Goal: Task Accomplishment & Management: Manage account settings

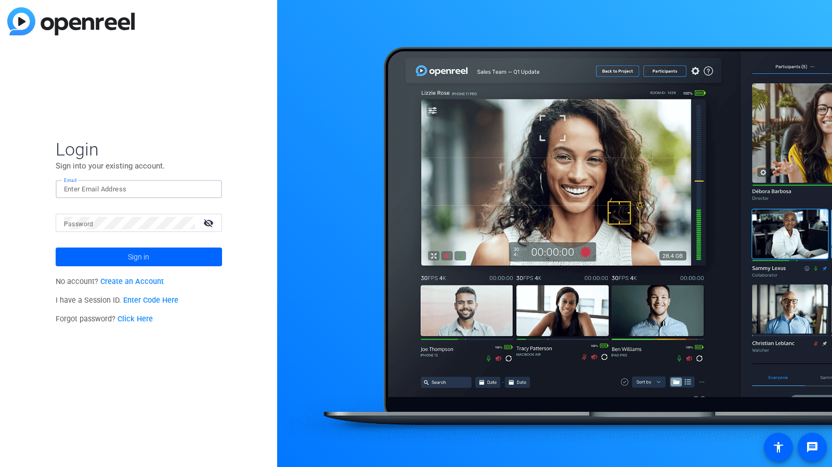
click at [110, 190] on input "Email" at bounding box center [139, 189] width 150 height 12
type input "[PERSON_NAME][EMAIL_ADDRESS][PERSON_NAME][DOMAIN_NAME]"
click at [56, 247] on button "Sign in" at bounding box center [139, 256] width 166 height 19
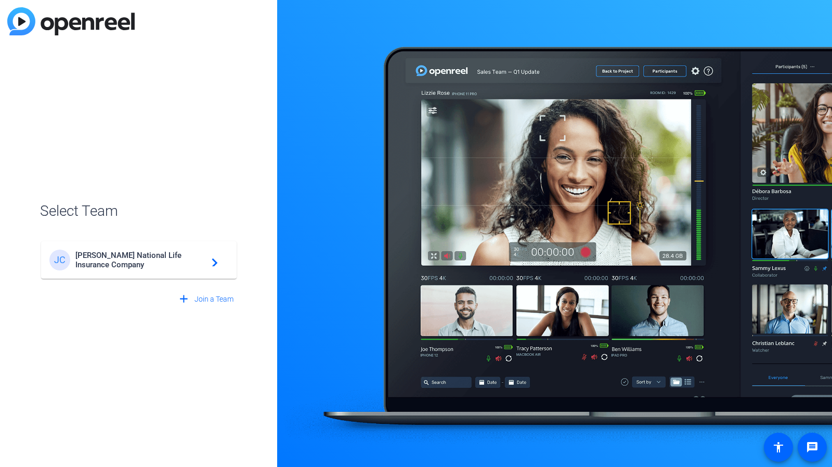
click at [128, 265] on span "[PERSON_NAME] National Life Insurance Company" at bounding box center [140, 260] width 130 height 19
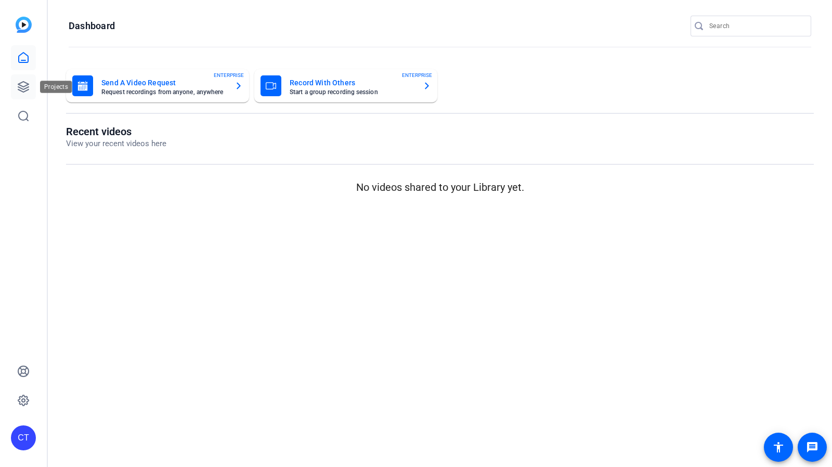
click at [25, 82] on icon at bounding box center [23, 87] width 12 height 12
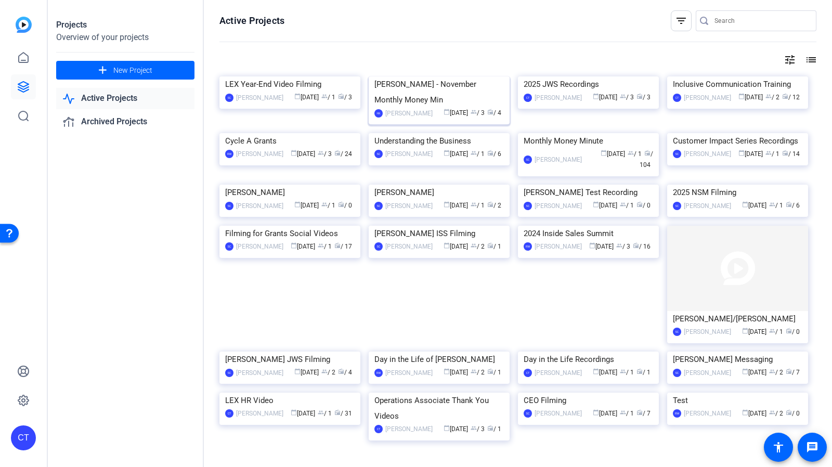
click at [462, 76] on img at bounding box center [438, 76] width 141 height 0
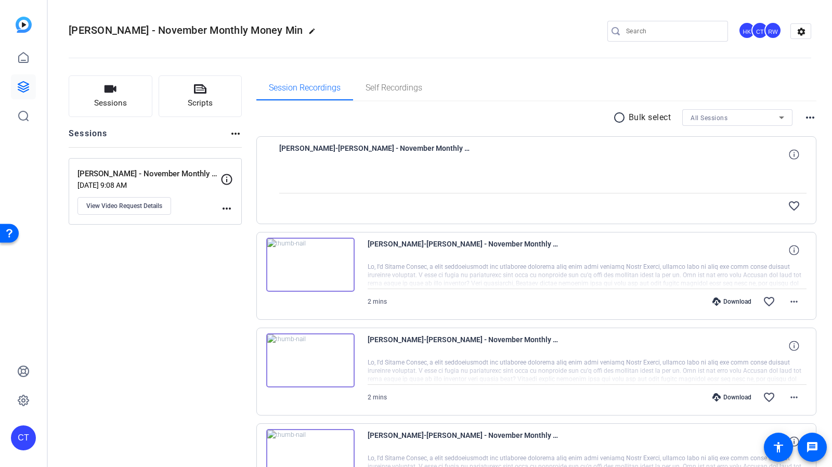
click at [231, 207] on mat-icon "more_horiz" at bounding box center [226, 208] width 12 height 12
click at [788, 61] on div at bounding box center [416, 233] width 832 height 467
click at [805, 25] on mat-icon "settings" at bounding box center [801, 32] width 21 height 16
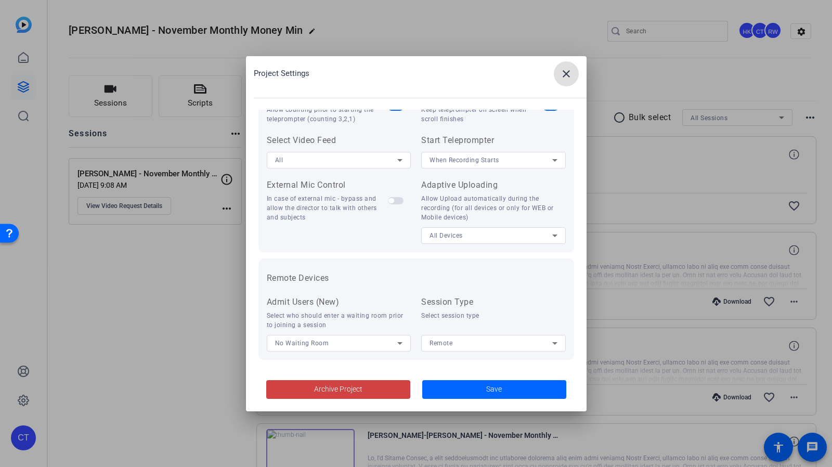
scroll to position [214, 0]
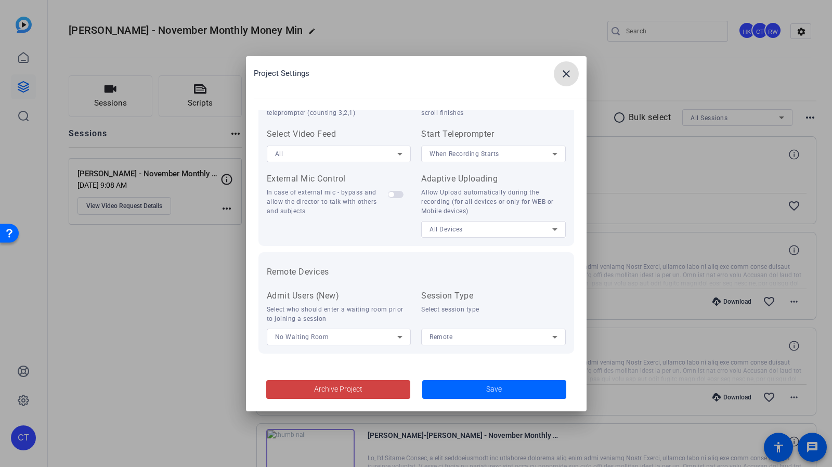
click at [568, 76] on mat-icon "close" at bounding box center [566, 74] width 12 height 12
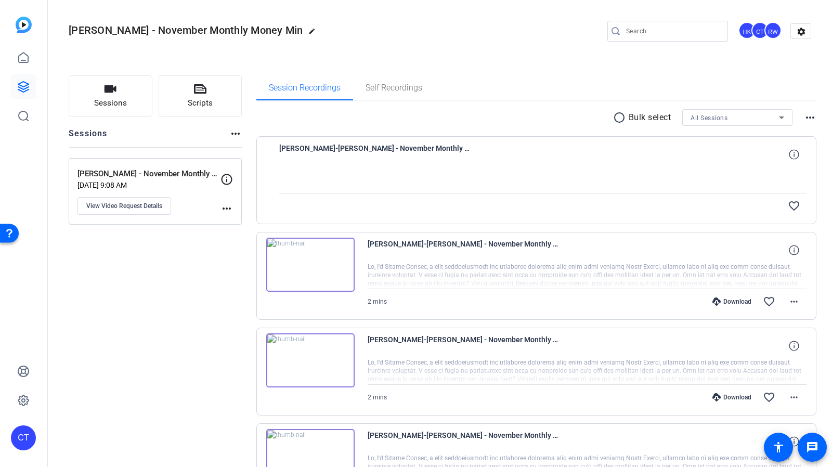
click at [806, 113] on mat-icon "more_horiz" at bounding box center [810, 117] width 12 height 12
click at [680, 84] on div at bounding box center [416, 233] width 832 height 467
click at [226, 206] on mat-icon "more_horiz" at bounding box center [226, 208] width 12 height 12
click at [204, 249] on div at bounding box center [416, 233] width 832 height 467
click at [227, 177] on icon at bounding box center [226, 179] width 12 height 12
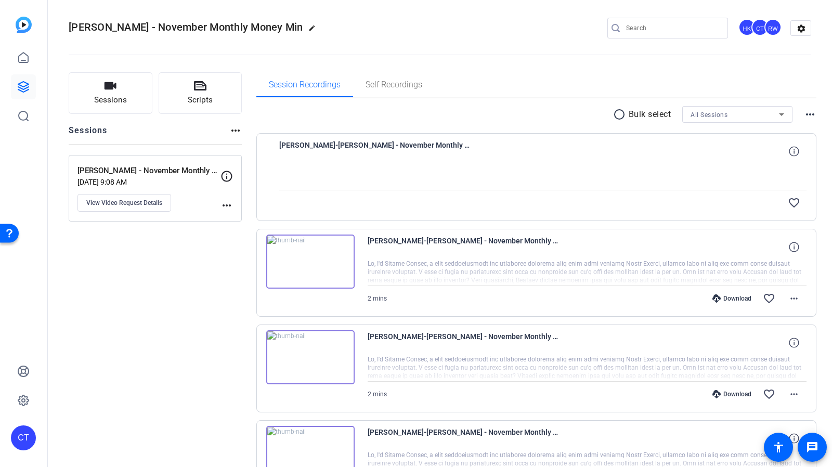
scroll to position [0, 0]
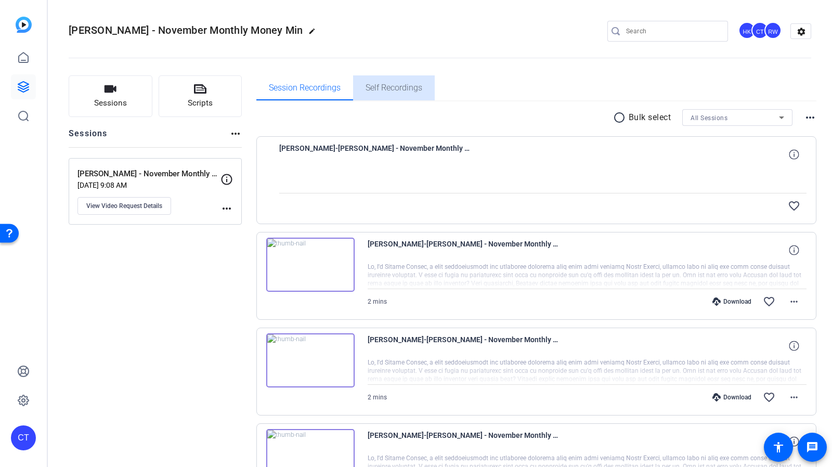
click at [401, 90] on span "Self Recordings" at bounding box center [393, 88] width 57 height 8
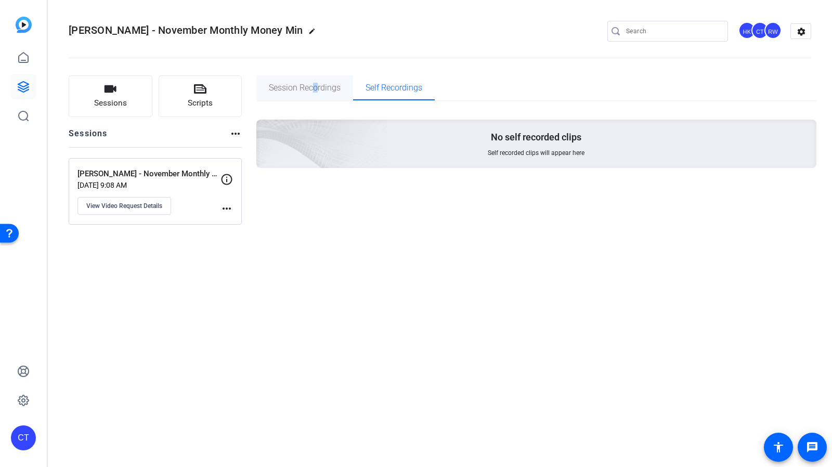
click at [315, 84] on span "Session Recordings" at bounding box center [305, 88] width 72 height 8
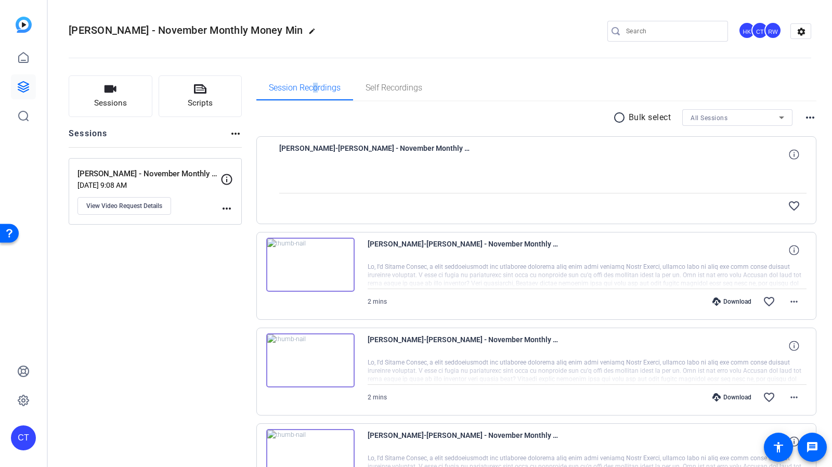
click at [308, 30] on mat-icon "edit" at bounding box center [314, 34] width 12 height 12
click at [182, 30] on span "clear" at bounding box center [178, 31] width 12 height 12
click at [801, 32] on mat-icon "settings" at bounding box center [801, 32] width 21 height 16
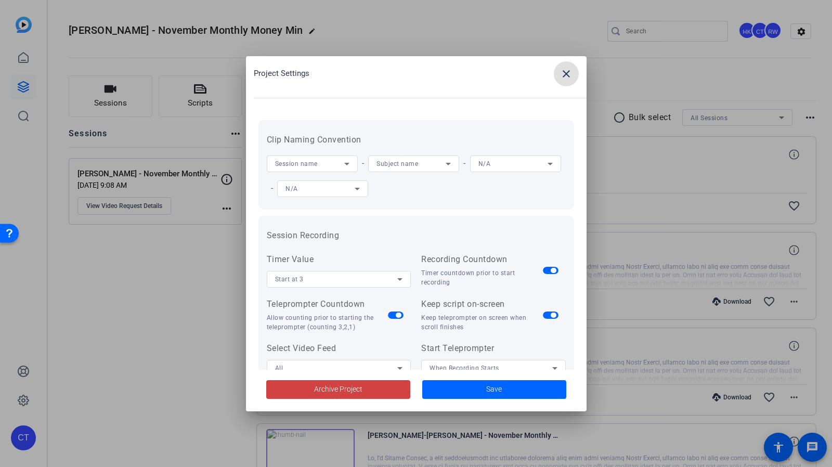
click at [557, 81] on span at bounding box center [566, 73] width 25 height 25
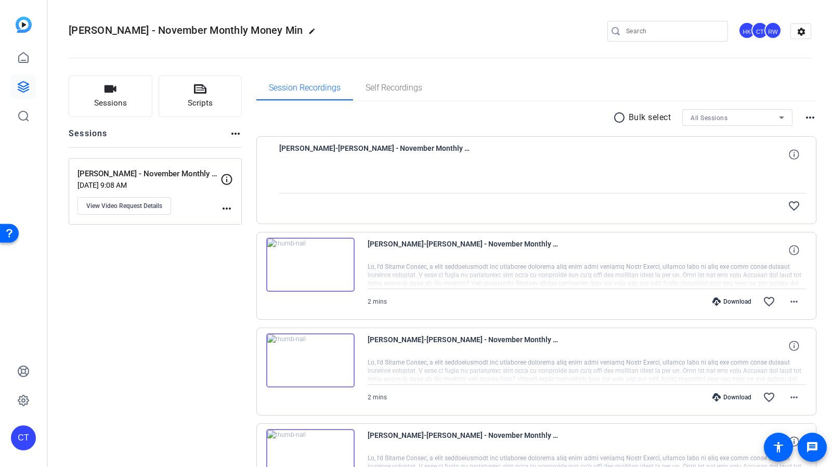
click at [756, 31] on div "CT" at bounding box center [759, 30] width 17 height 17
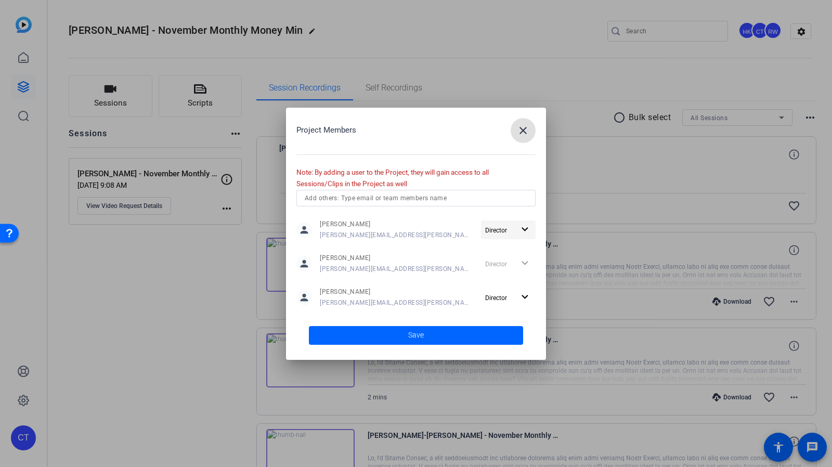
click at [523, 228] on mat-icon "expand_more" at bounding box center [524, 229] width 13 height 13
click at [454, 130] on div at bounding box center [416, 233] width 832 height 467
click at [520, 125] on mat-icon "close" at bounding box center [523, 130] width 12 height 12
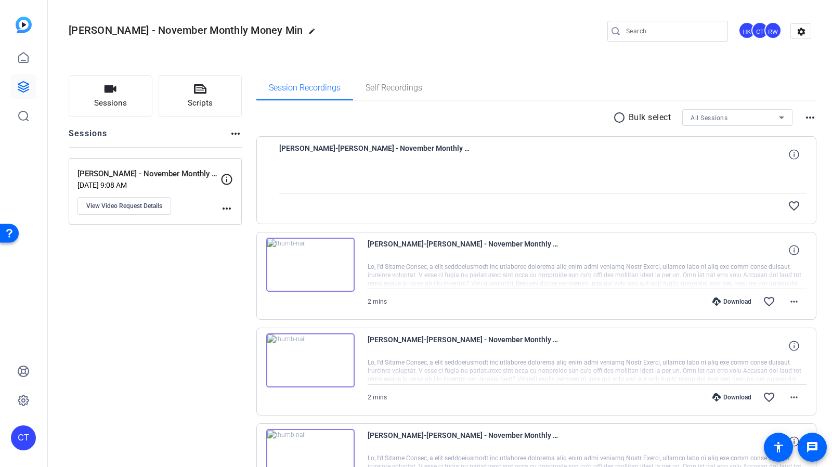
click at [757, 118] on div "All Sessions" at bounding box center [734, 117] width 88 height 13
click at [757, 118] on div at bounding box center [416, 233] width 832 height 467
click at [222, 205] on mat-icon "more_horiz" at bounding box center [226, 208] width 12 height 12
click at [210, 288] on div at bounding box center [416, 233] width 832 height 467
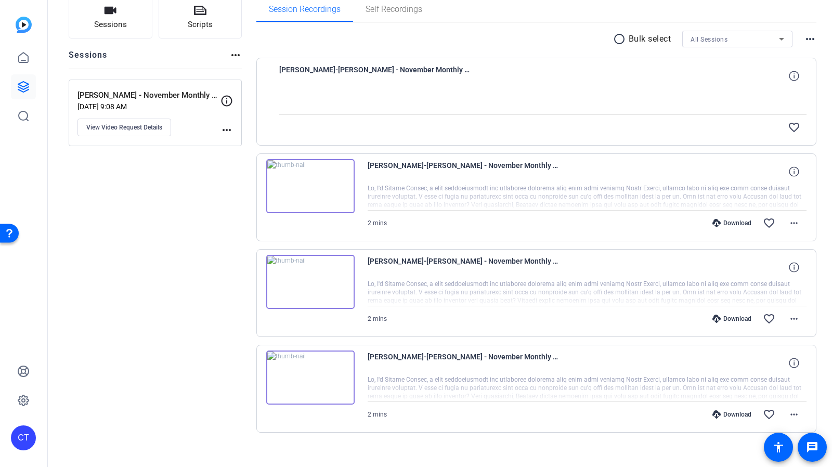
scroll to position [88, 0]
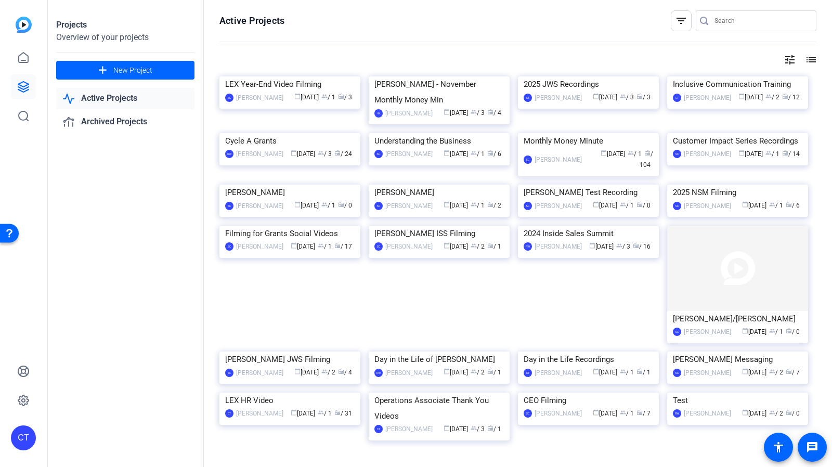
drag, startPoint x: 453, startPoint y: 175, endPoint x: 442, endPoint y: 126, distance: 50.1
click at [442, 76] on img at bounding box center [438, 76] width 141 height 0
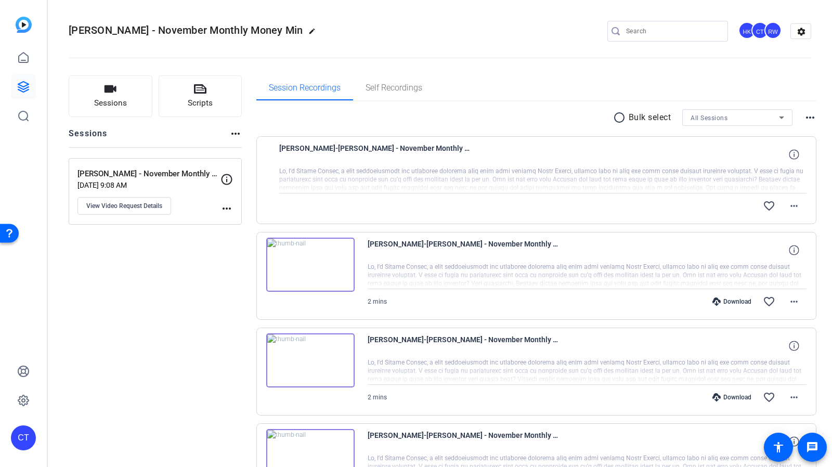
click at [235, 133] on mat-icon "more_horiz" at bounding box center [235, 133] width 12 height 12
click at [188, 135] on div at bounding box center [416, 233] width 832 height 467
click at [28, 407] on link at bounding box center [23, 400] width 25 height 25
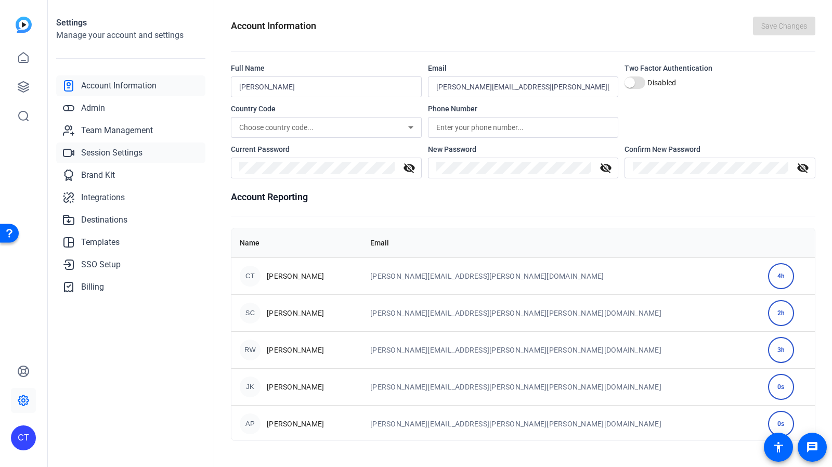
click at [144, 152] on link "Session Settings" at bounding box center [130, 152] width 149 height 21
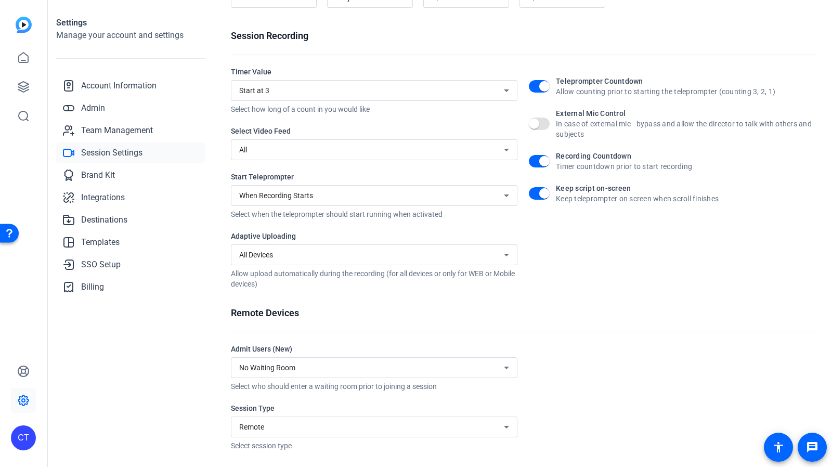
scroll to position [119, 0]
click at [98, 106] on span "Admin" at bounding box center [93, 108] width 24 height 12
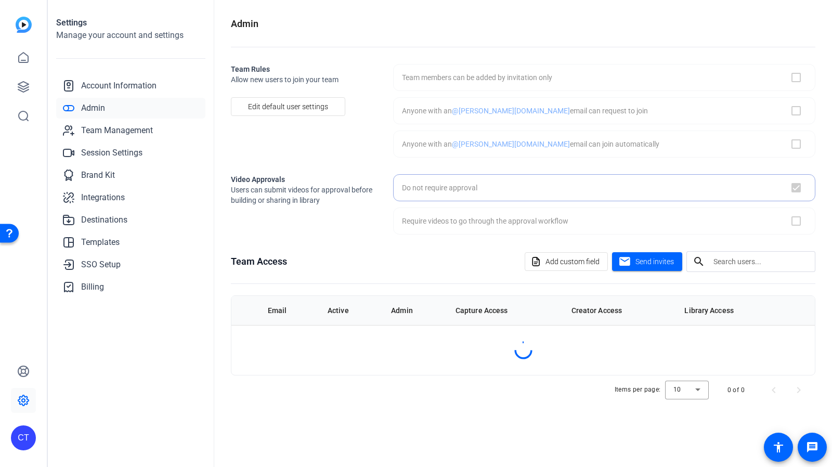
scroll to position [0, 0]
checkbox input "true"
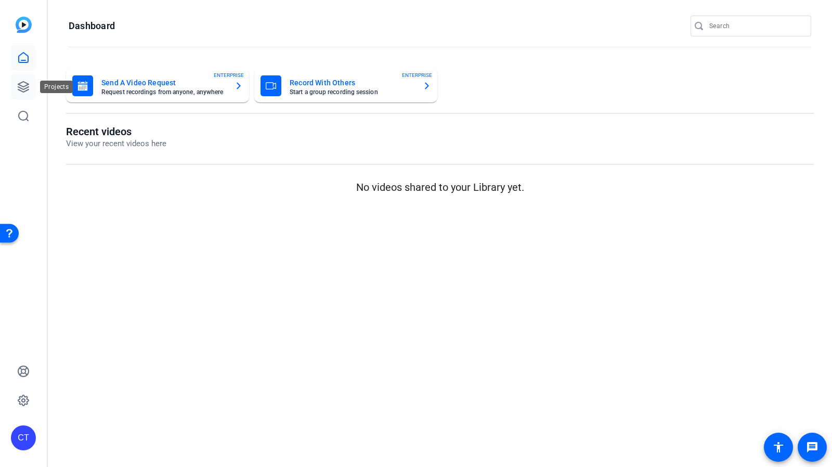
click at [24, 78] on link at bounding box center [23, 86] width 25 height 25
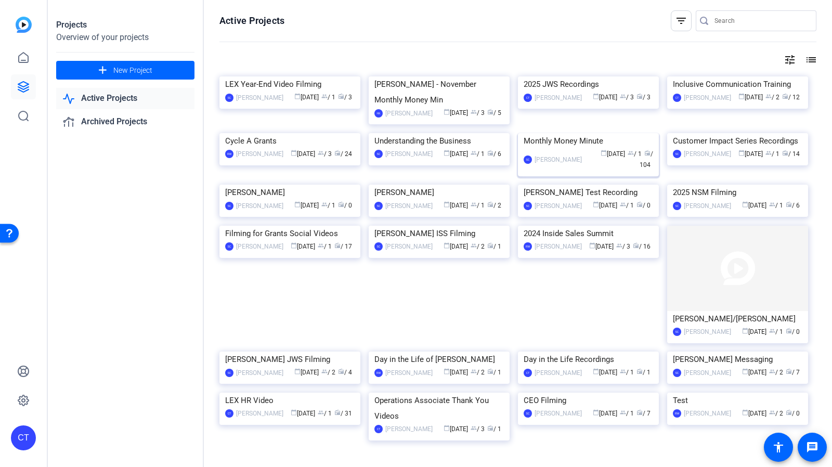
click at [608, 133] on img at bounding box center [588, 133] width 141 height 0
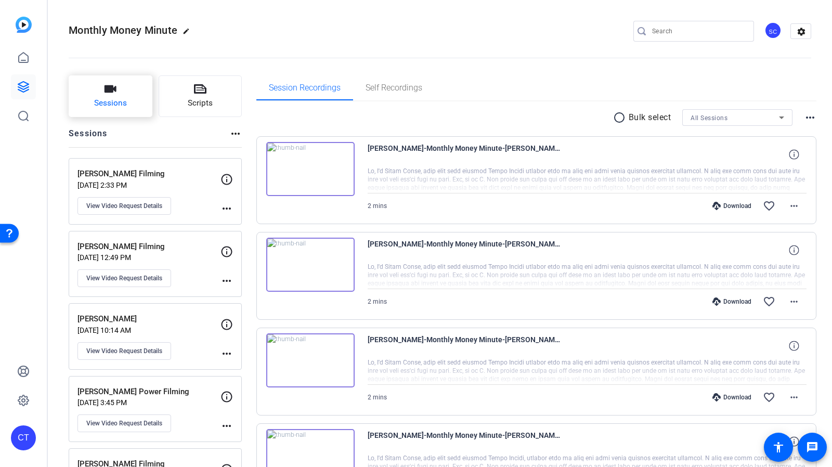
click at [111, 104] on span "Sessions" at bounding box center [110, 103] width 33 height 12
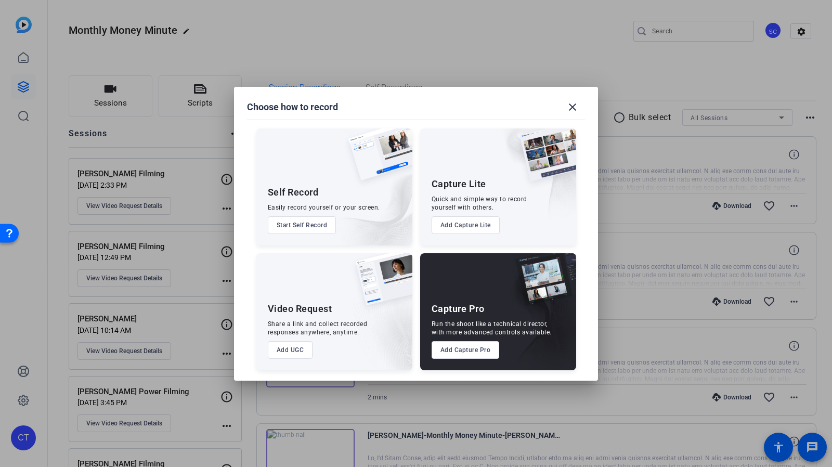
click at [289, 352] on button "Add UGC" at bounding box center [290, 350] width 45 height 18
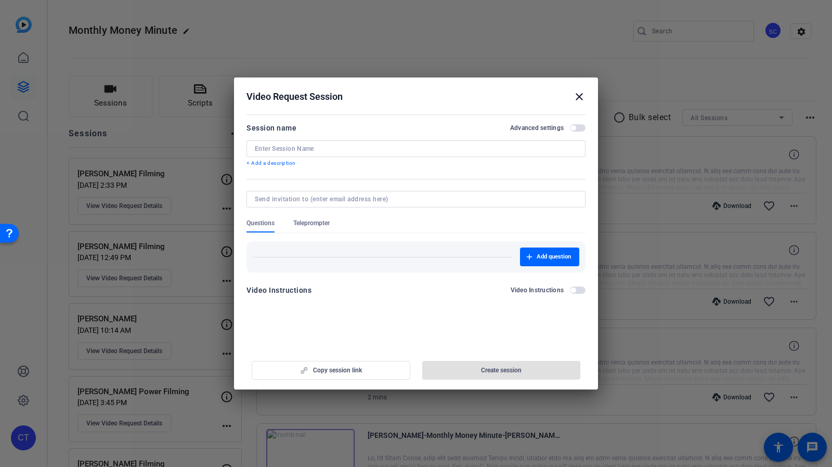
click at [574, 126] on span "button" at bounding box center [572, 127] width 5 height 5
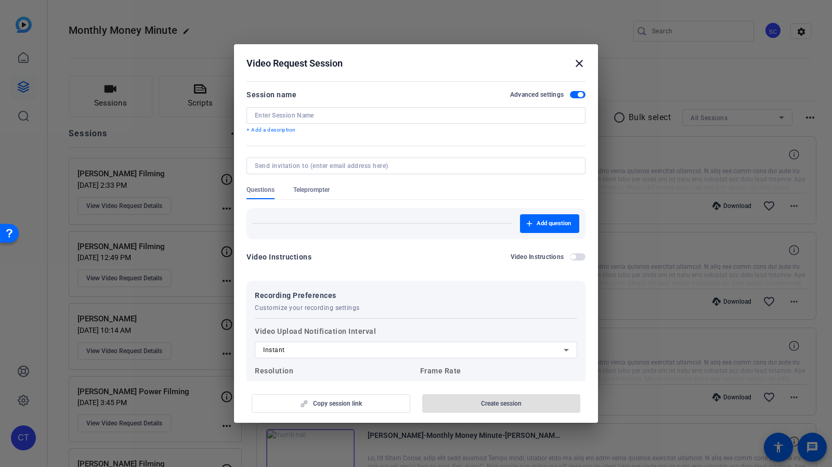
click at [577, 93] on span "button" at bounding box center [579, 94] width 5 height 5
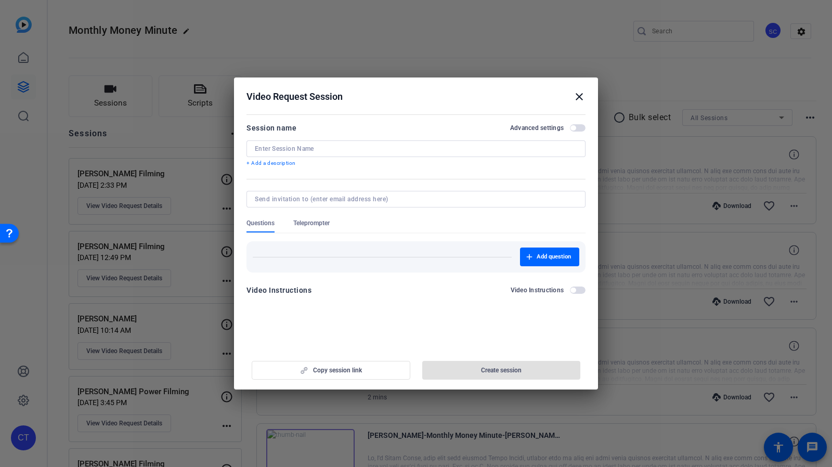
click at [571, 96] on div "Video Request Session close" at bounding box center [415, 96] width 339 height 12
click at [576, 96] on mat-icon "close" at bounding box center [579, 96] width 12 height 12
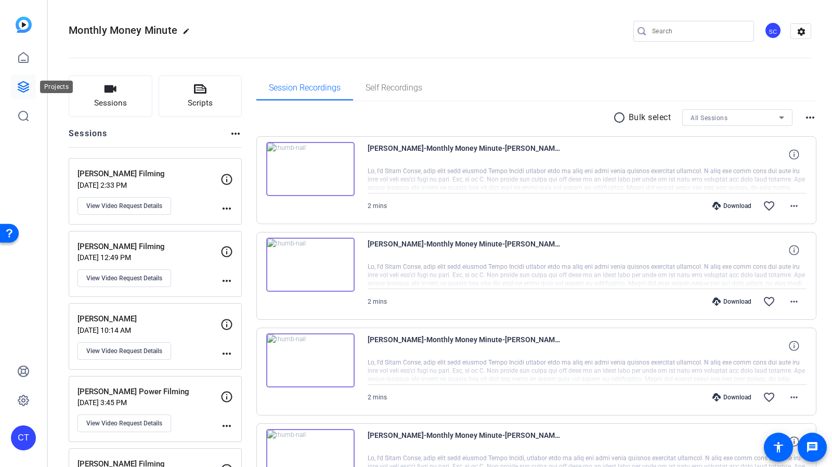
click at [24, 86] on icon at bounding box center [23, 87] width 10 height 10
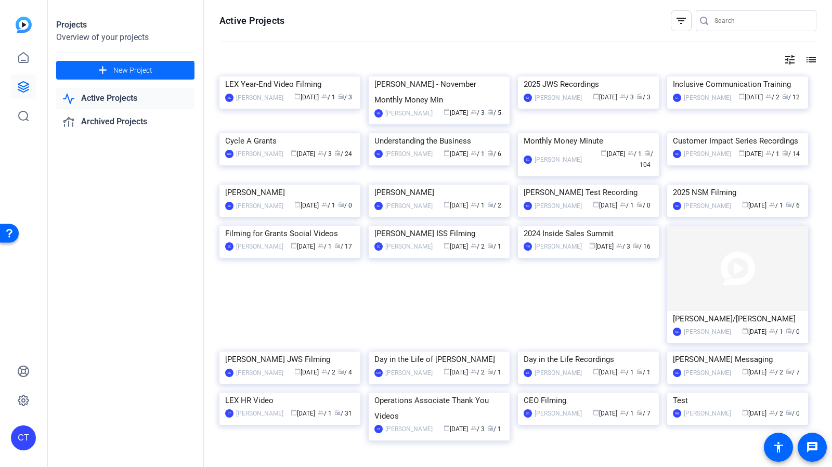
click at [164, 72] on span at bounding box center [125, 70] width 138 height 25
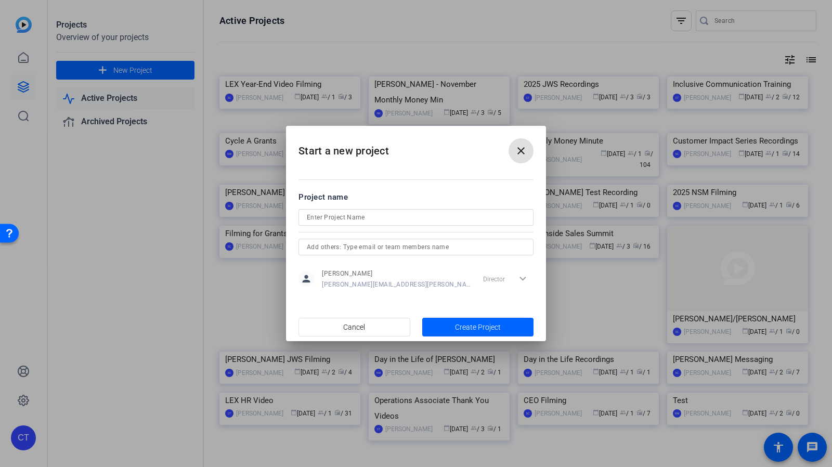
click at [523, 149] on mat-icon "close" at bounding box center [521, 150] width 12 height 12
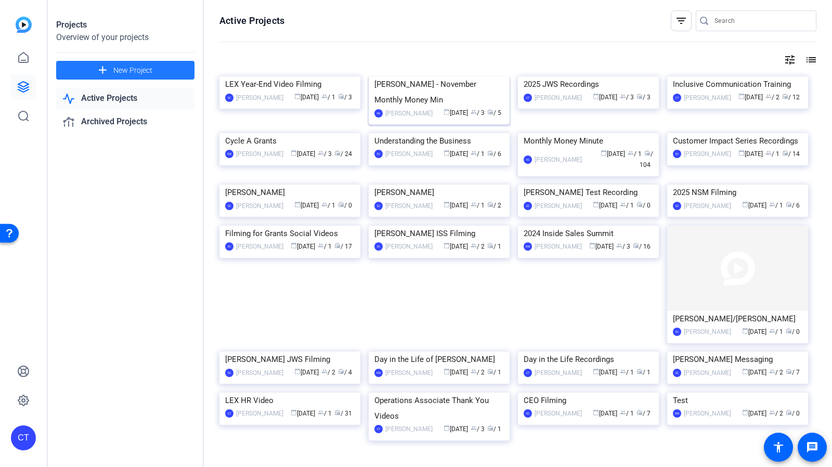
click at [447, 108] on div "[PERSON_NAME] - November Monthly Money Min" at bounding box center [438, 91] width 129 height 31
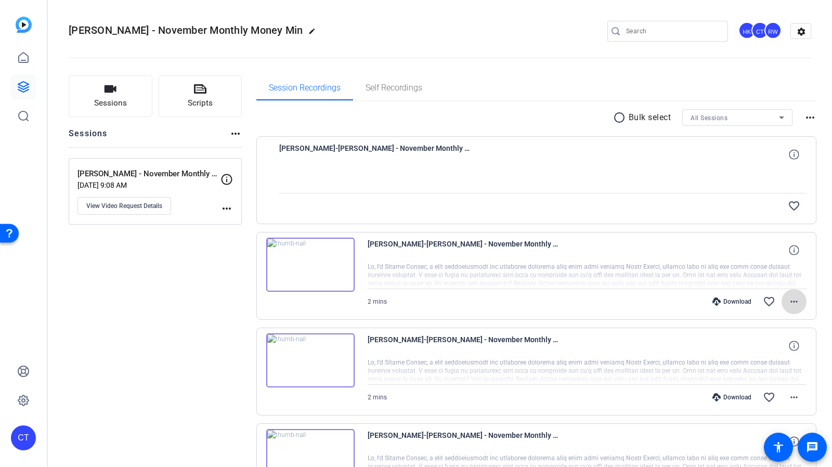
click at [792, 301] on mat-icon "more_horiz" at bounding box center [793, 301] width 12 height 12
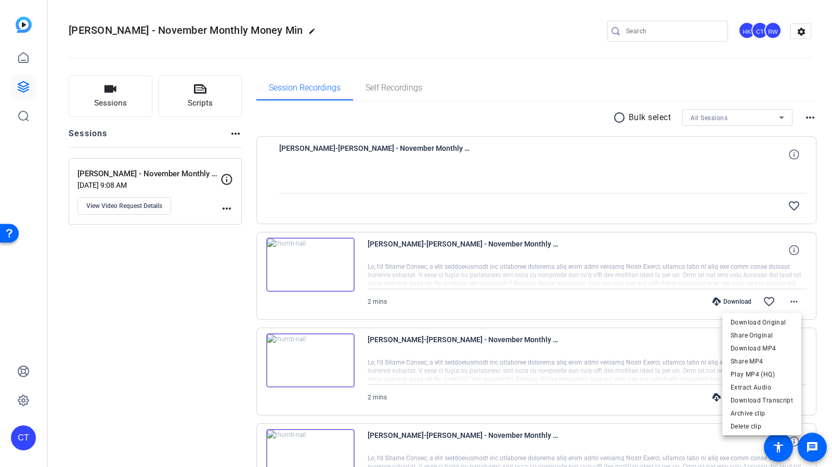
click at [577, 111] on div at bounding box center [416, 233] width 832 height 467
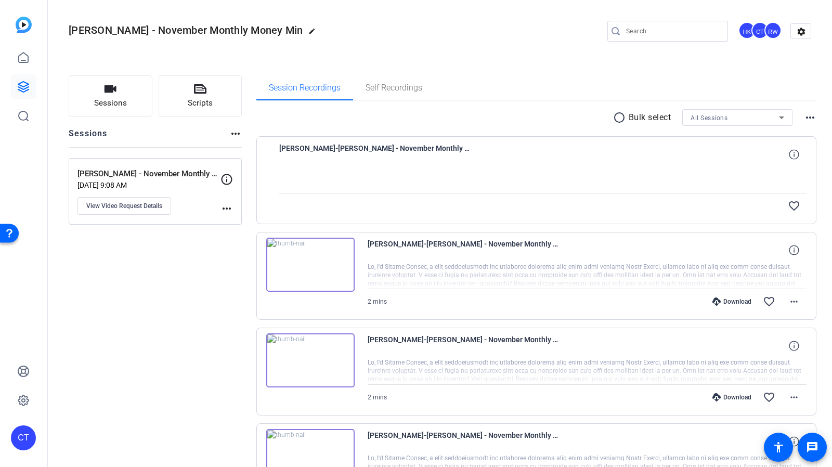
click at [233, 206] on div "[PERSON_NAME] - November Monthly Money Minute [DATE] 9:08 AM View Video Request…" at bounding box center [155, 191] width 173 height 67
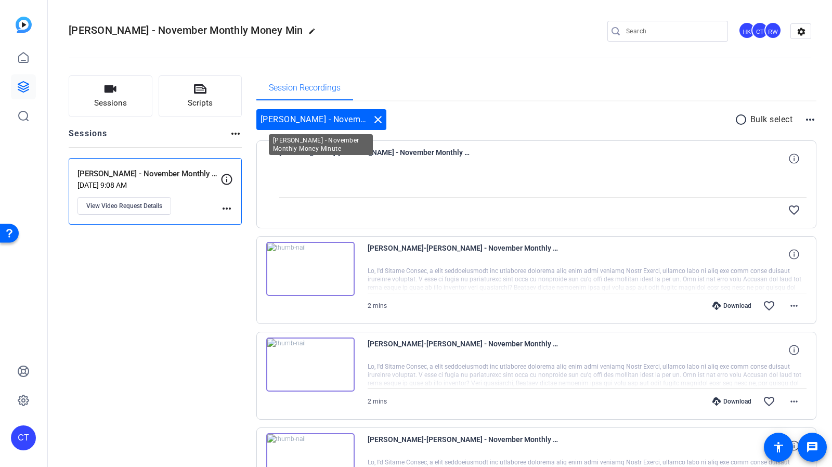
click at [378, 117] on mat-icon "close" at bounding box center [378, 119] width 12 height 12
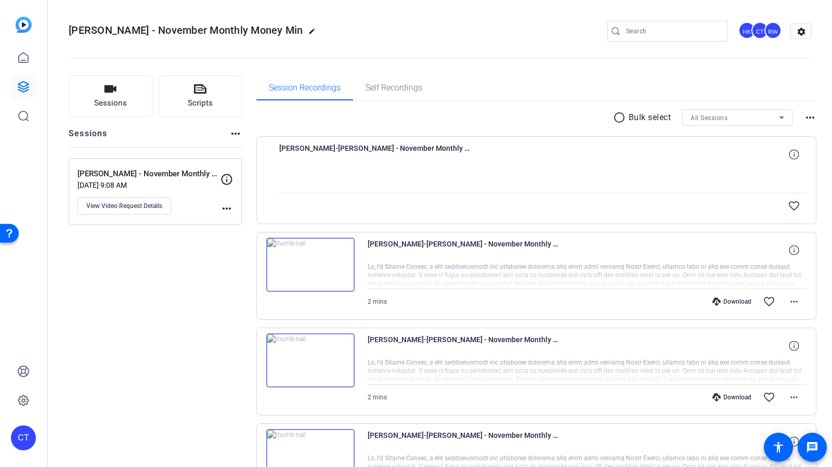
click at [229, 207] on mat-icon "more_horiz" at bounding box center [226, 208] width 12 height 12
click at [229, 208] on div at bounding box center [416, 233] width 832 height 467
click at [791, 29] on mat-icon "settings" at bounding box center [801, 32] width 21 height 16
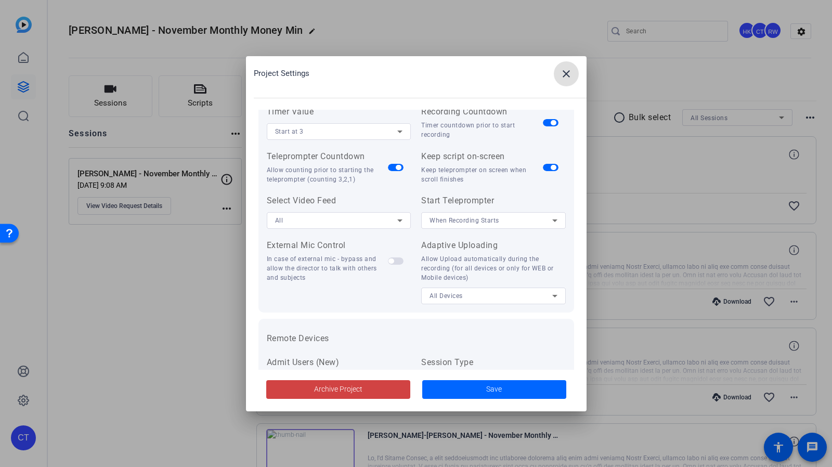
scroll to position [156, 0]
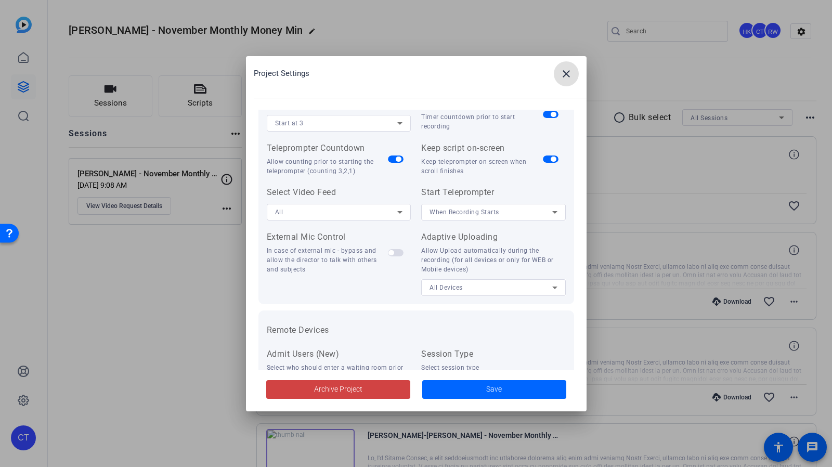
click at [571, 70] on mat-icon "close" at bounding box center [566, 74] width 12 height 12
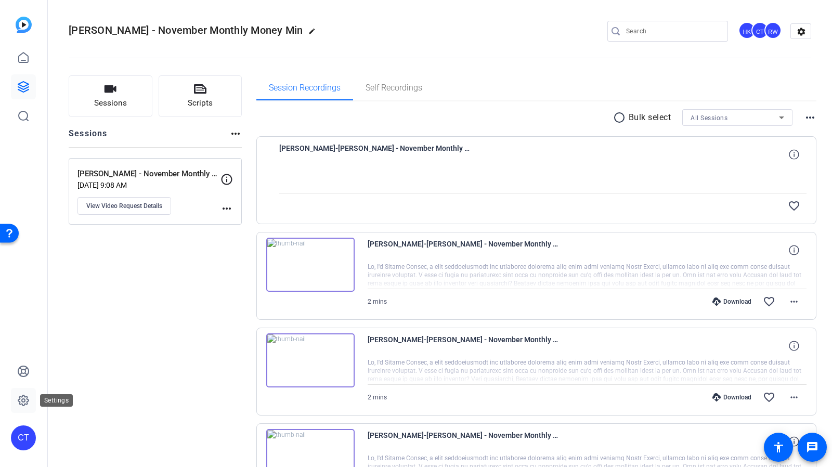
click at [23, 391] on link at bounding box center [23, 400] width 25 height 25
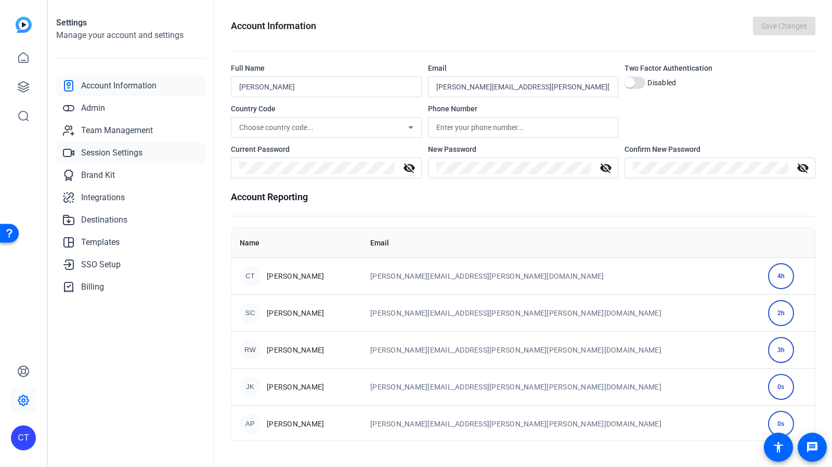
click at [132, 155] on span "Session Settings" at bounding box center [111, 153] width 61 height 12
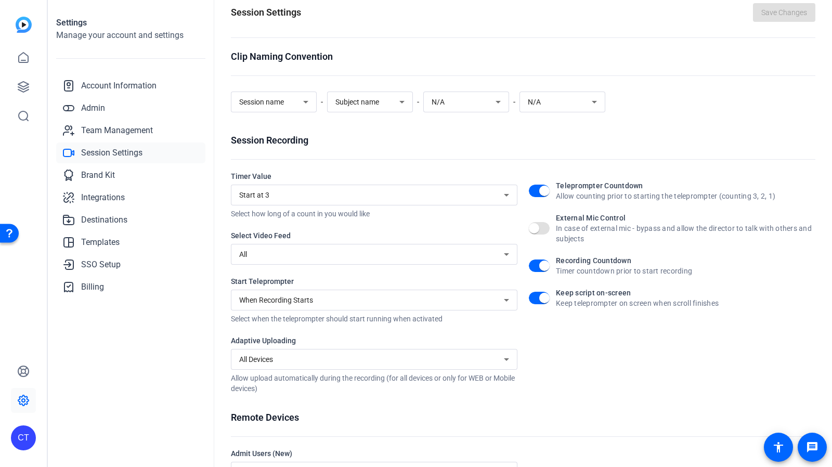
scroll to position [0, 0]
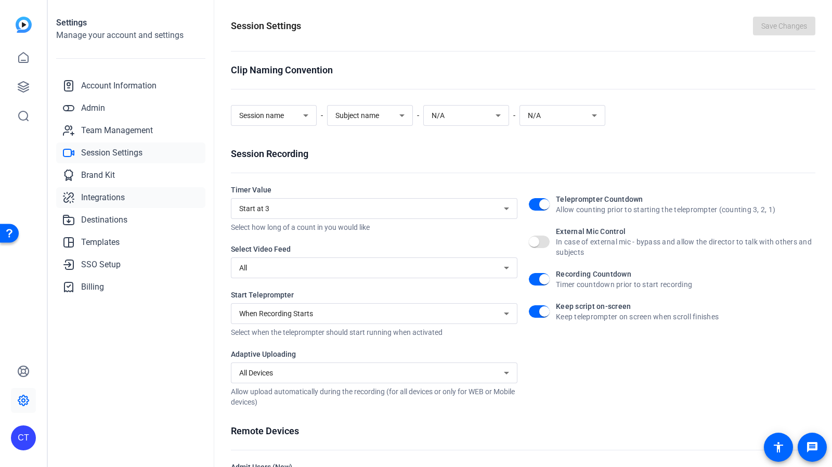
click at [106, 205] on link "Integrations" at bounding box center [130, 197] width 149 height 21
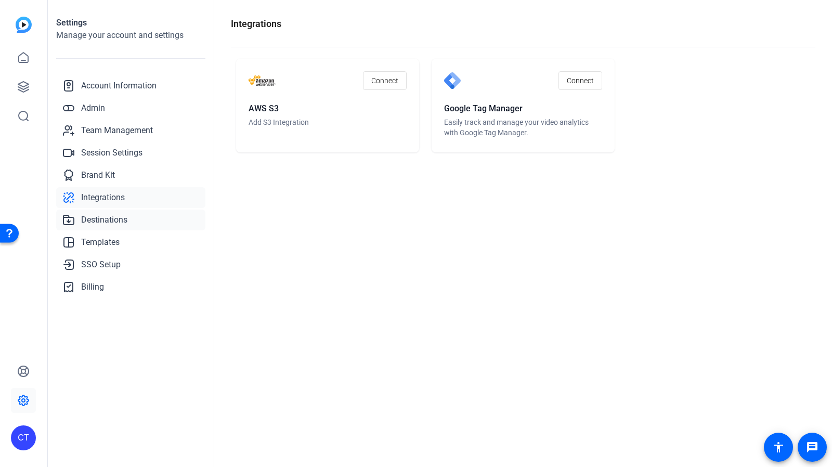
click at [111, 227] on link "Destinations" at bounding box center [130, 219] width 149 height 21
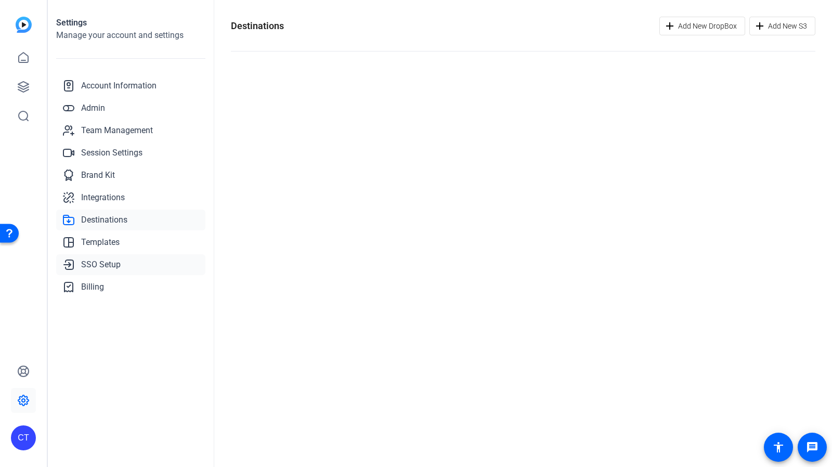
click at [104, 270] on span "SSO Setup" at bounding box center [101, 264] width 40 height 12
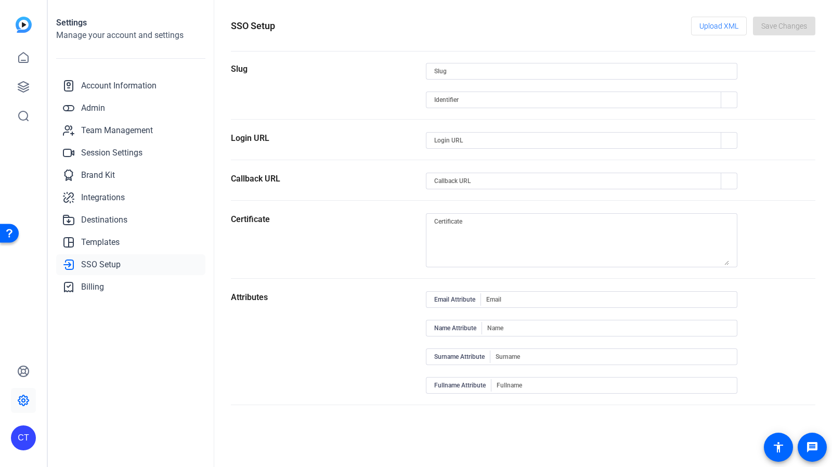
type input "[PERSON_NAME]"
type input "[URL][DOMAIN_NAME][PERSON_NAME]"
click at [93, 92] on link "Account Information" at bounding box center [130, 85] width 149 height 21
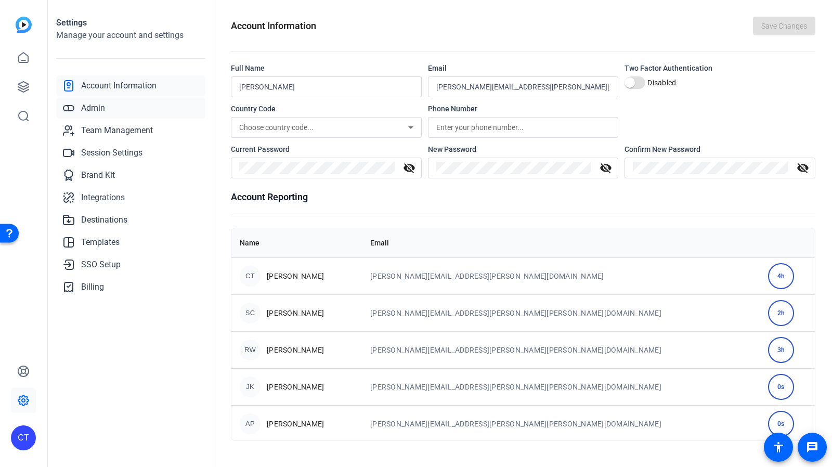
click at [93, 108] on span "Admin" at bounding box center [93, 108] width 24 height 12
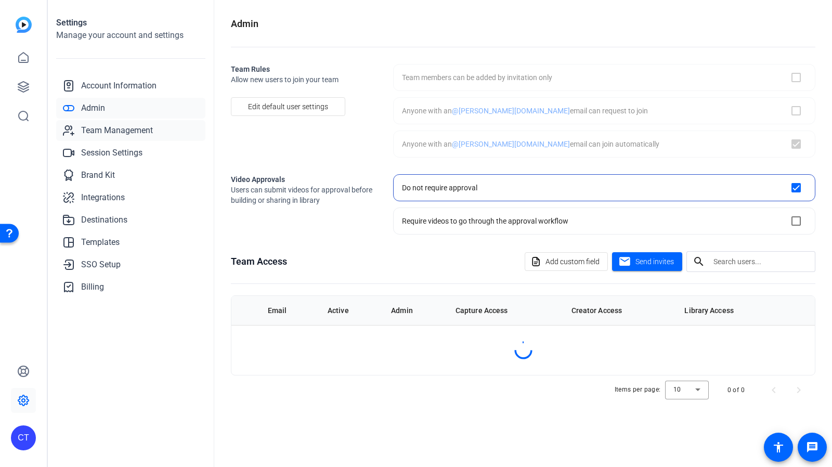
checkbox input "true"
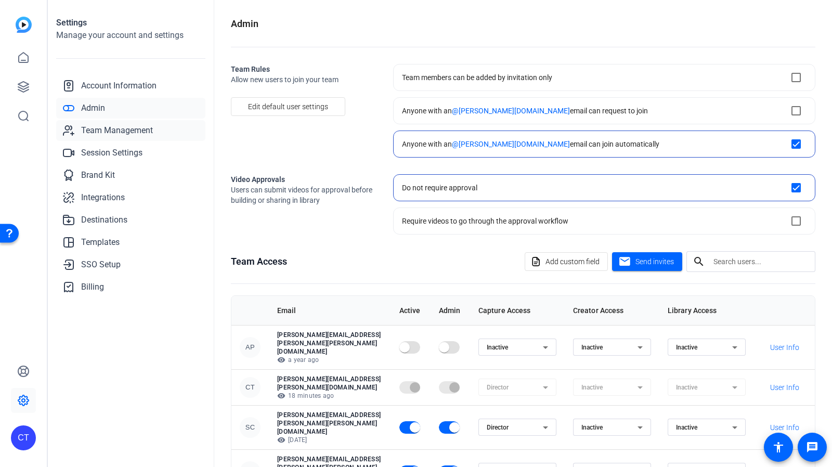
click at [100, 130] on span "Team Management" at bounding box center [117, 130] width 72 height 12
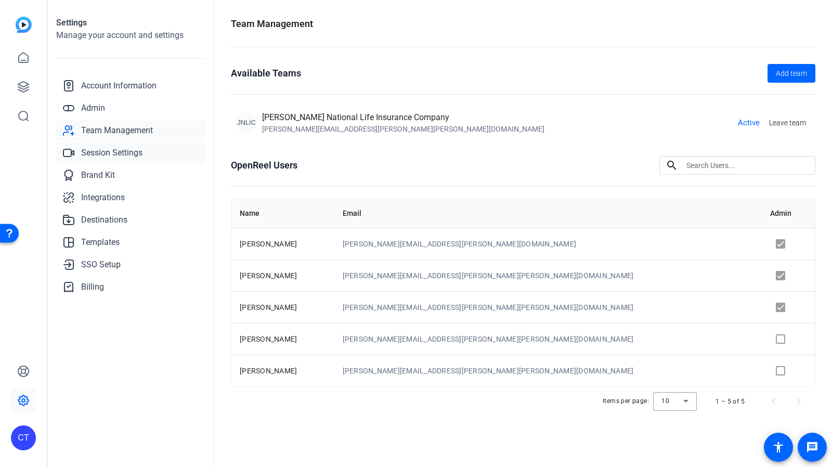
click at [90, 154] on span "Session Settings" at bounding box center [111, 153] width 61 height 12
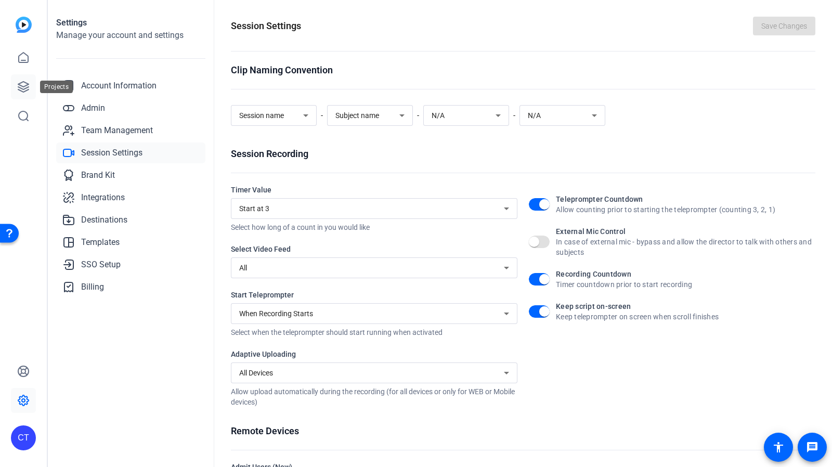
click at [20, 85] on icon at bounding box center [23, 87] width 10 height 10
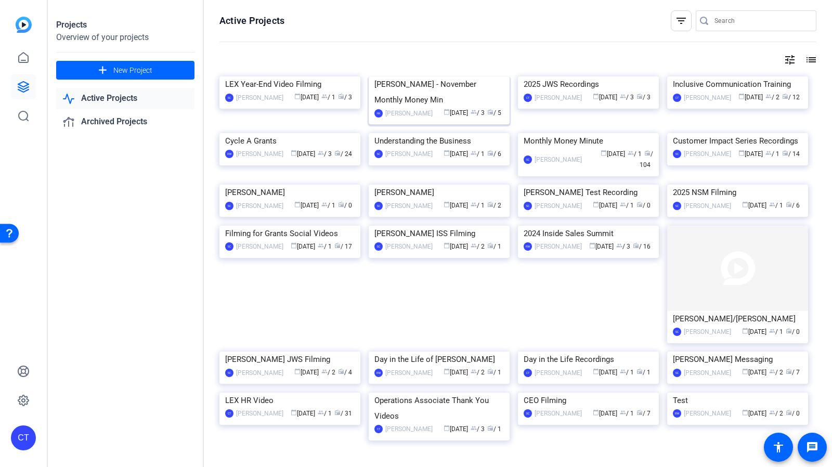
click at [463, 76] on img at bounding box center [438, 76] width 141 height 0
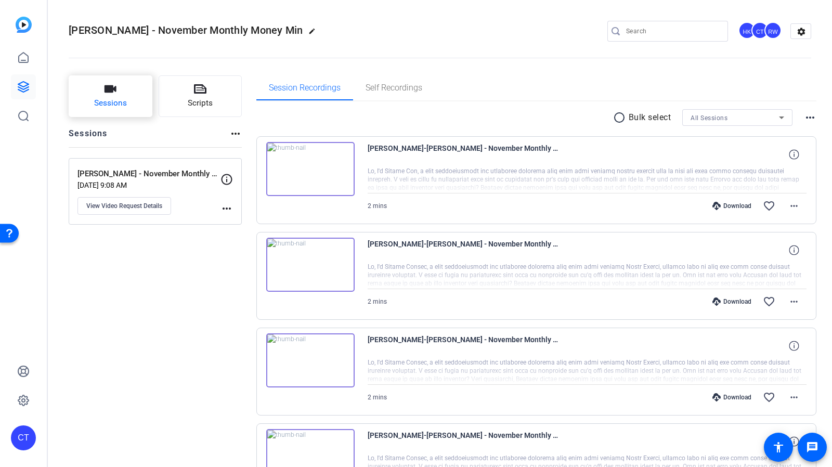
click at [110, 89] on icon "button" at bounding box center [110, 88] width 12 height 7
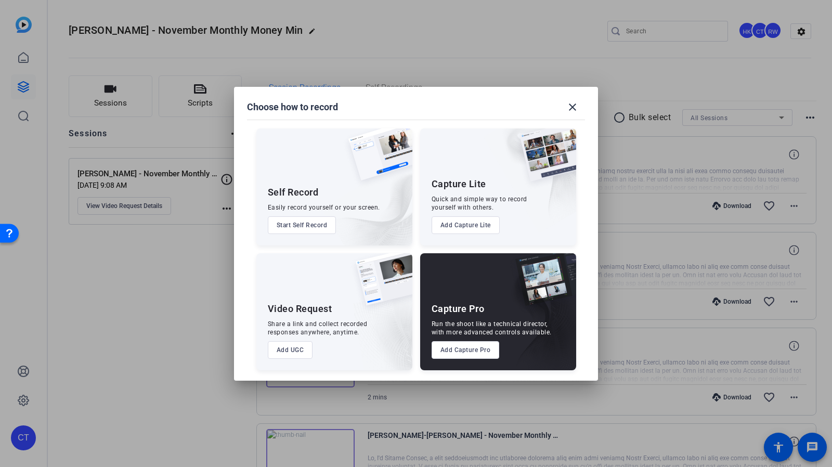
click at [293, 347] on button "Add UGC" at bounding box center [290, 350] width 45 height 18
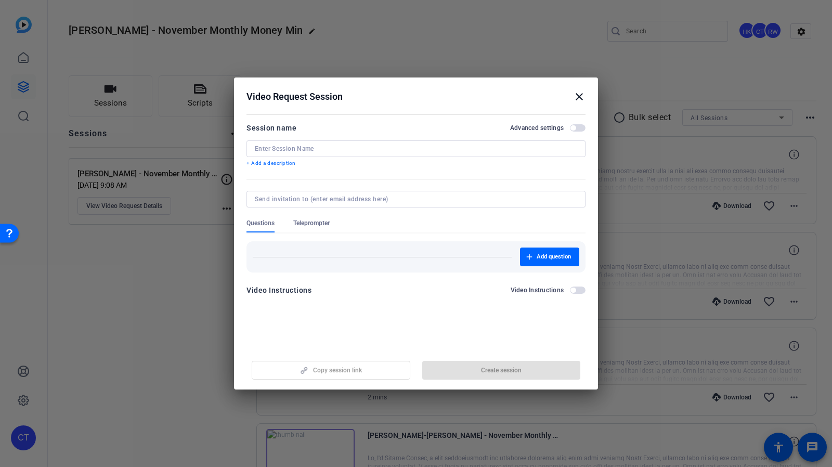
click at [575, 127] on span "button" at bounding box center [572, 127] width 5 height 5
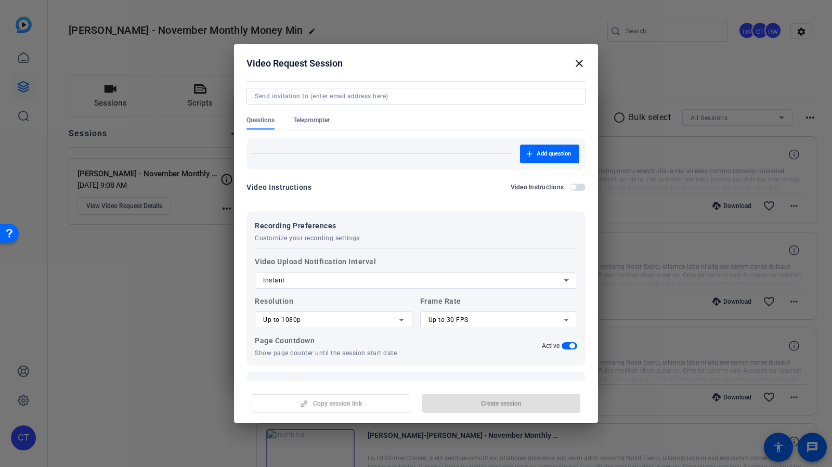
scroll to position [99, 0]
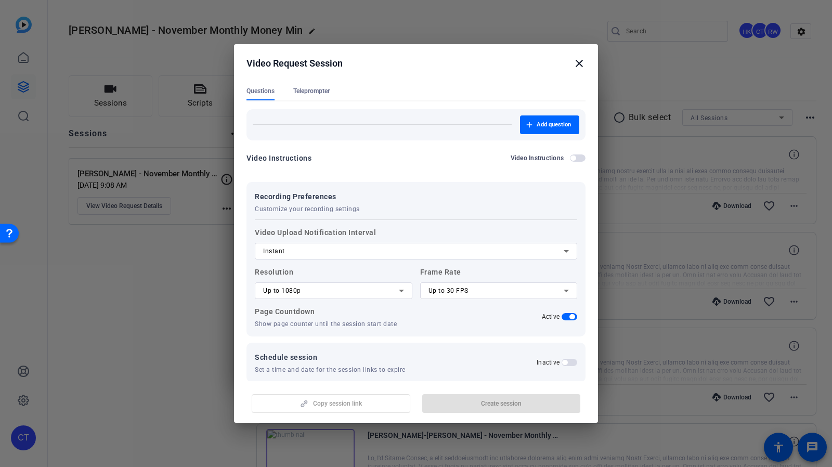
click at [277, 253] on span "Instant" at bounding box center [274, 250] width 22 height 7
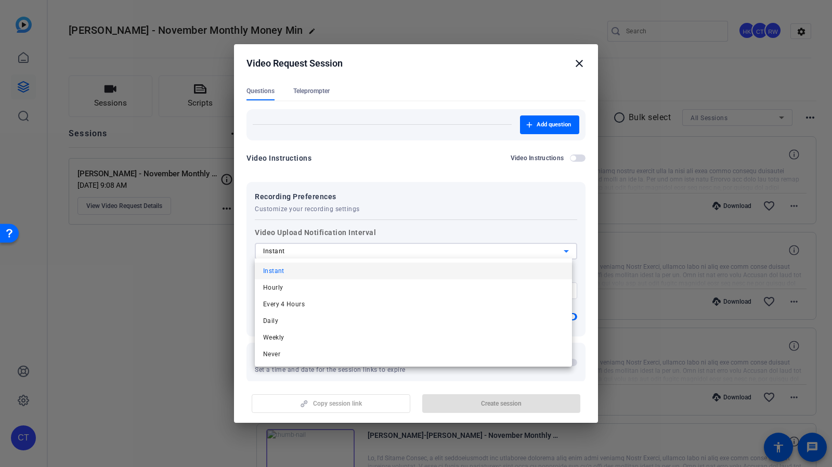
click at [277, 252] on div at bounding box center [416, 233] width 832 height 467
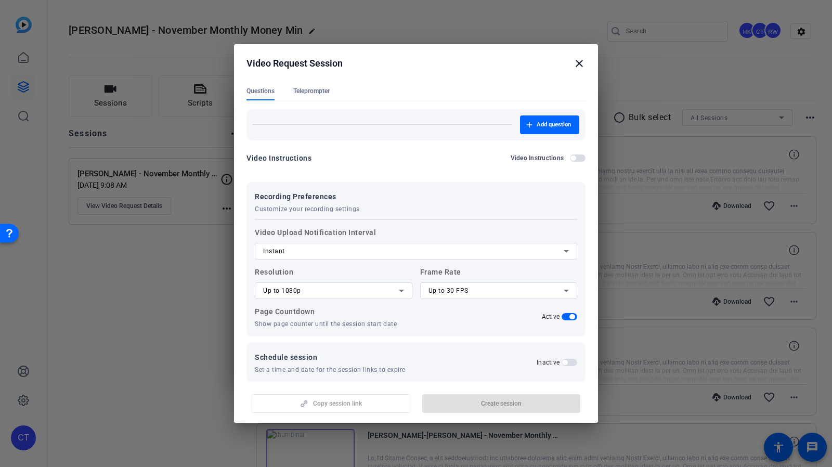
click at [277, 252] on span "Instant" at bounding box center [274, 250] width 22 height 7
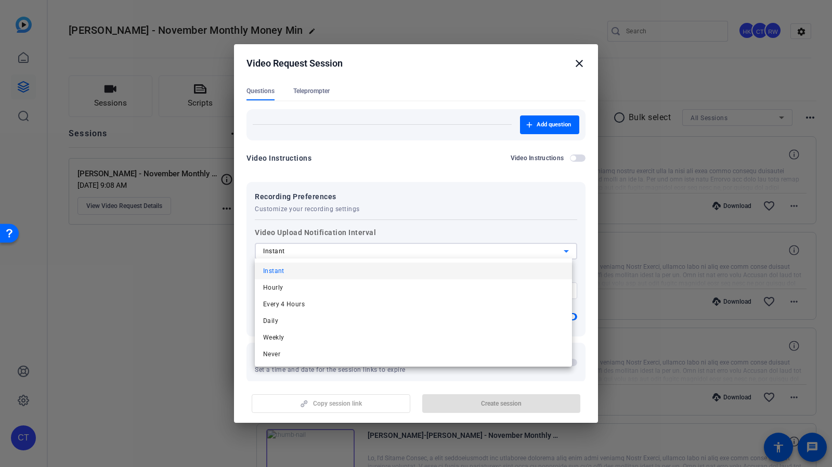
click at [277, 252] on div at bounding box center [416, 233] width 832 height 467
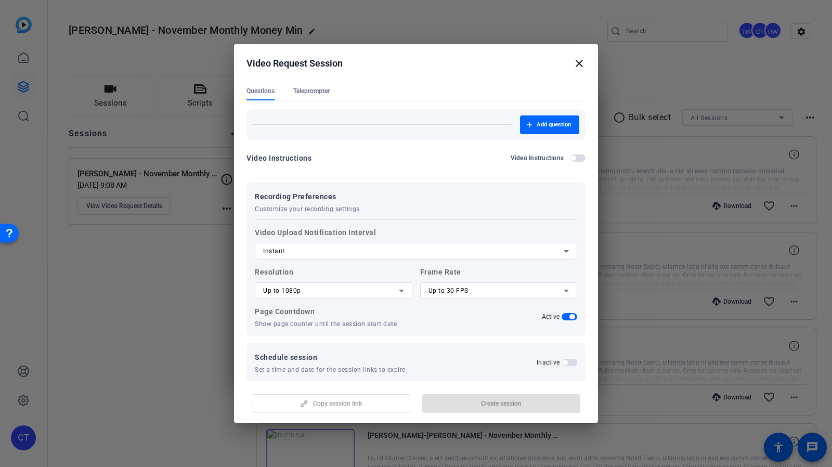
click at [580, 61] on mat-icon "close" at bounding box center [579, 63] width 12 height 12
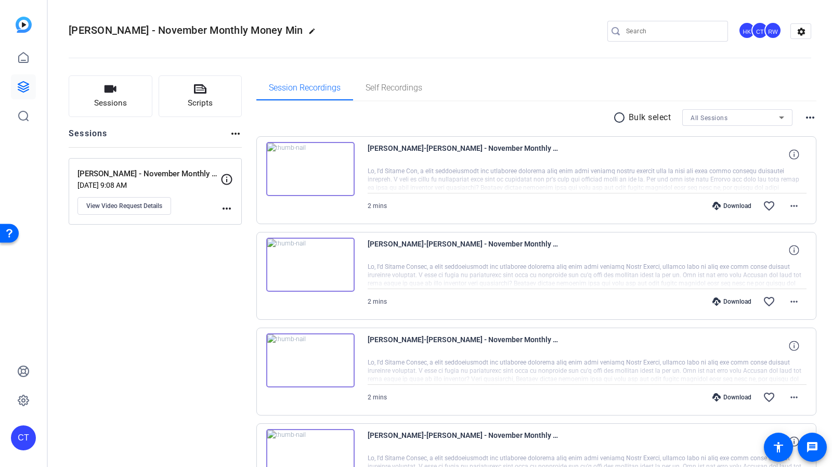
click at [223, 208] on mat-icon "more_horiz" at bounding box center [226, 208] width 12 height 12
click at [170, 223] on div at bounding box center [416, 233] width 832 height 467
click at [137, 203] on span "View Video Request Details" at bounding box center [124, 206] width 76 height 8
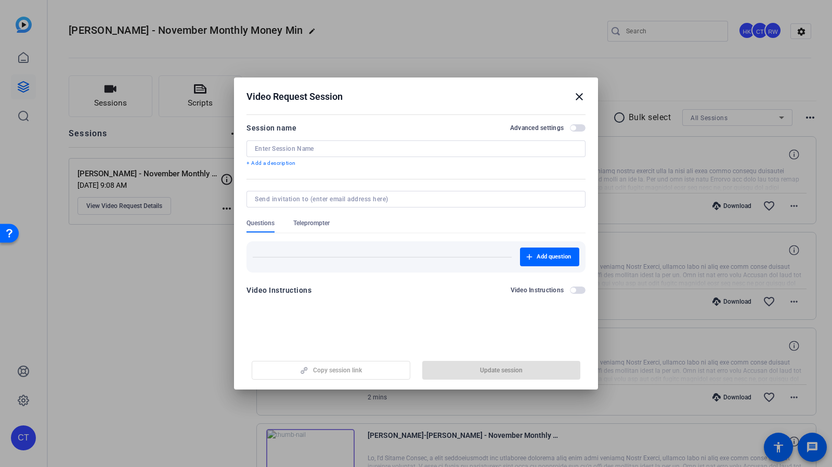
type input "[PERSON_NAME] - November Monthly Money Minute"
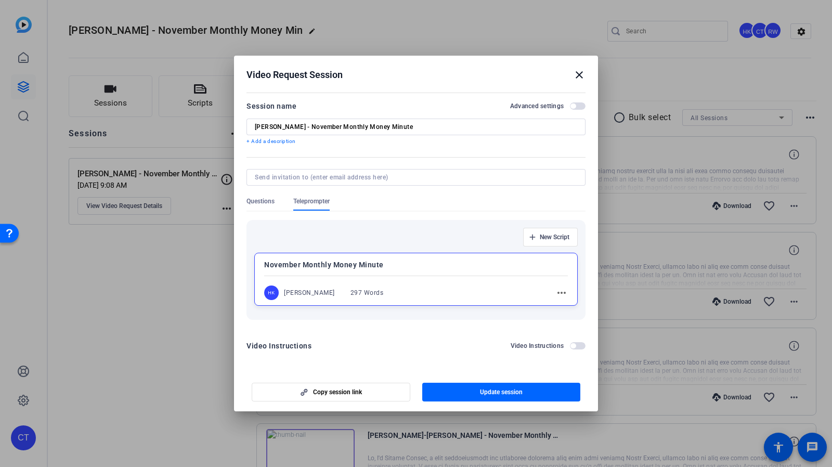
click at [584, 109] on button "Advanced settings" at bounding box center [578, 105] width 16 height 7
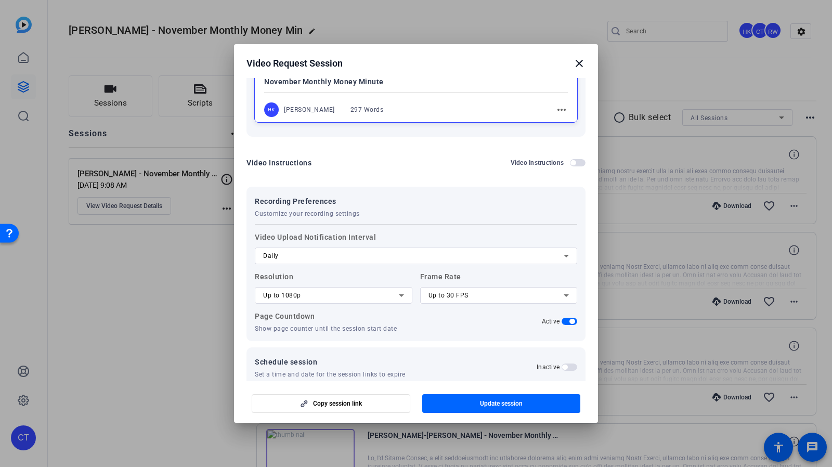
scroll to position [176, 0]
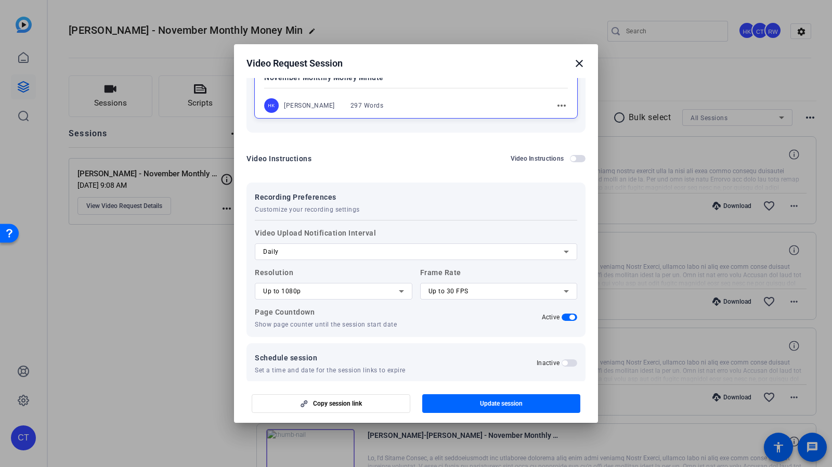
click at [291, 252] on div "Daily" at bounding box center [413, 251] width 300 height 12
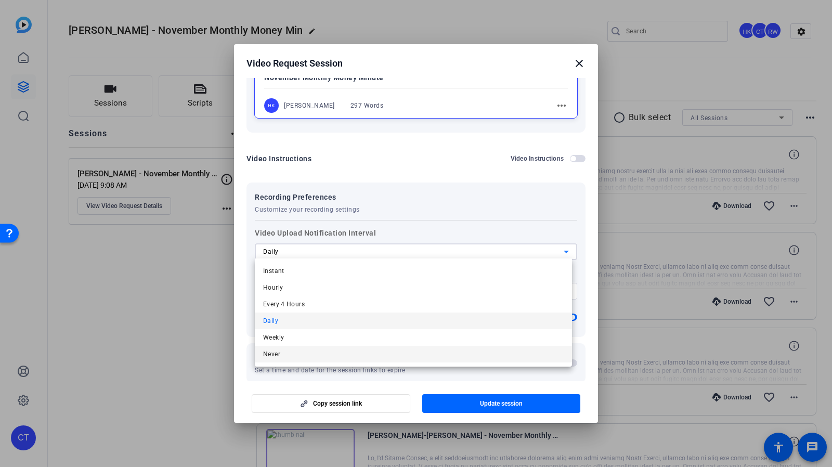
click at [290, 353] on mat-option "Never" at bounding box center [413, 354] width 317 height 17
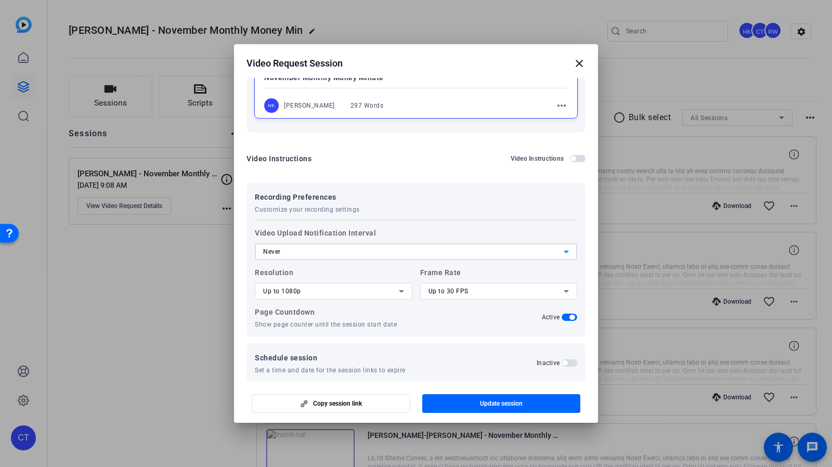
click at [304, 248] on div "Never" at bounding box center [413, 251] width 300 height 12
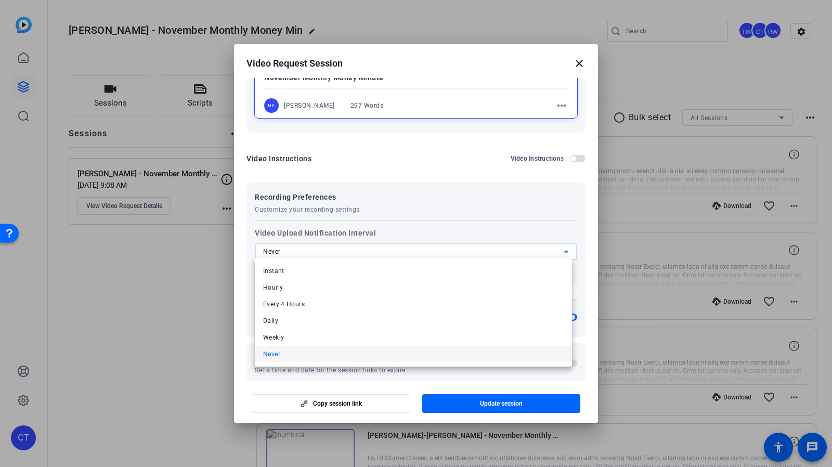
click at [402, 199] on div at bounding box center [416, 233] width 832 height 467
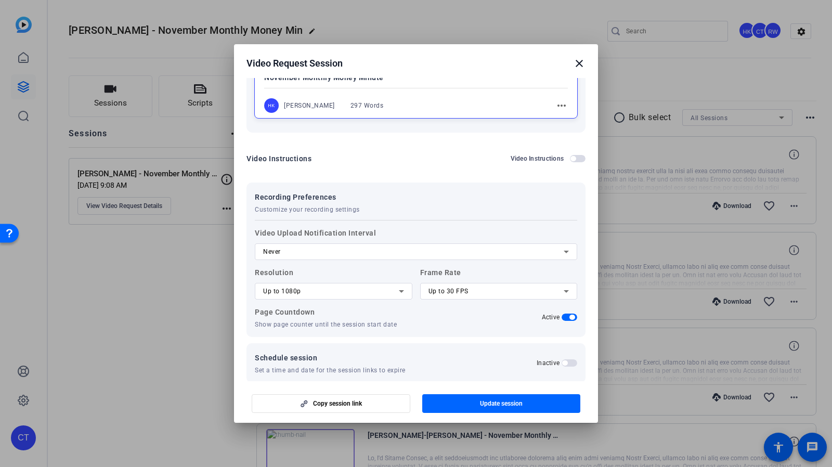
click at [578, 63] on mat-icon "close" at bounding box center [579, 63] width 12 height 12
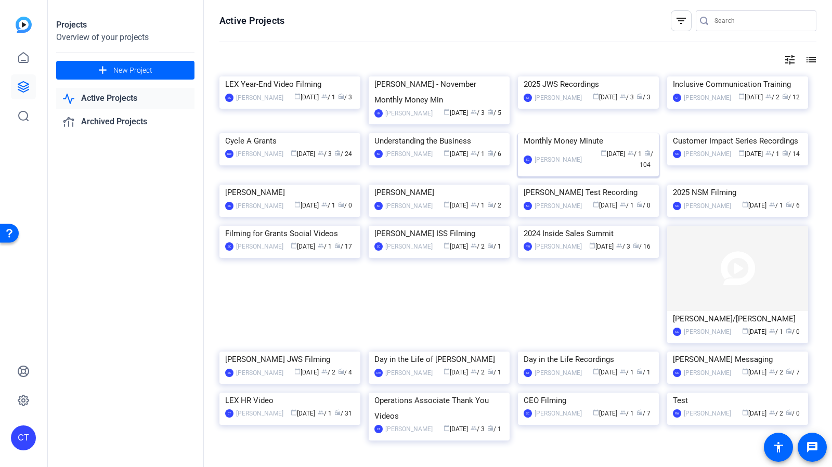
click at [599, 133] on img at bounding box center [588, 133] width 141 height 0
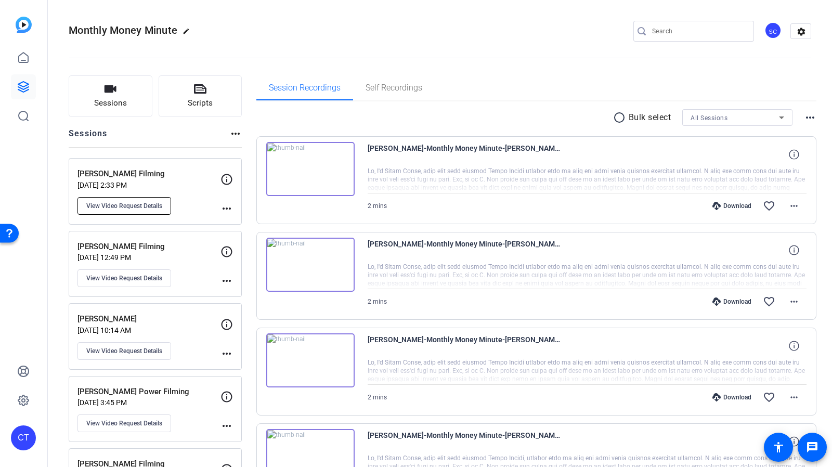
click at [157, 208] on span "View Video Request Details" at bounding box center [124, 206] width 76 height 8
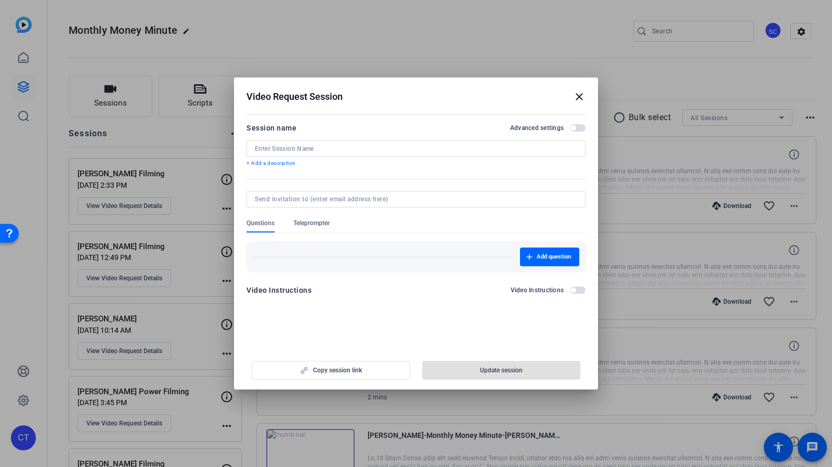
type input "[PERSON_NAME] Filming"
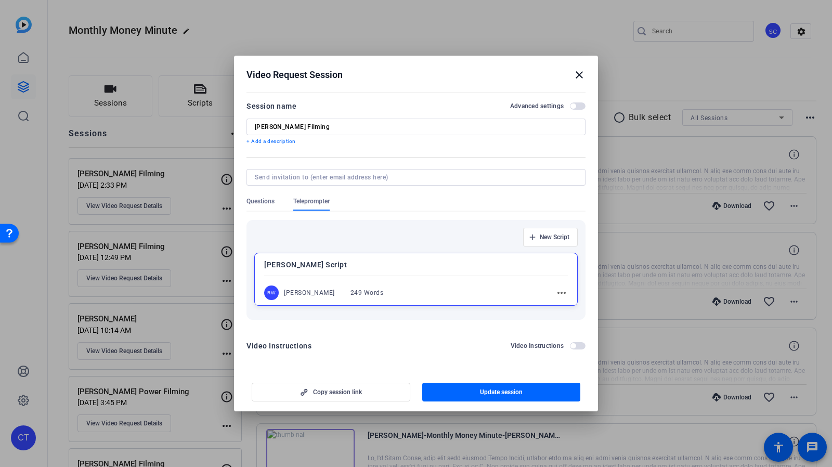
click at [578, 106] on span "button" at bounding box center [578, 105] width 16 height 7
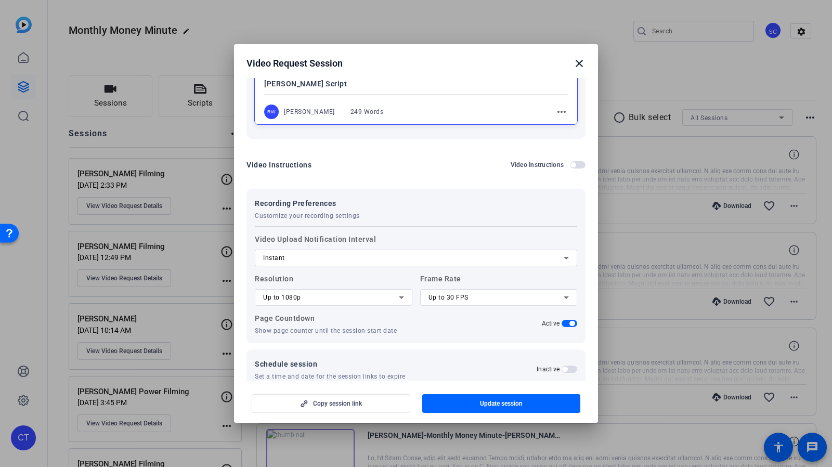
scroll to position [187, 0]
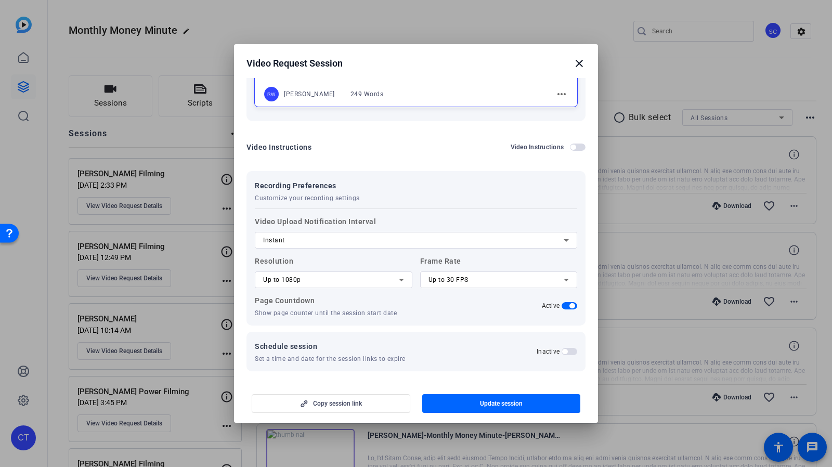
click at [578, 61] on mat-icon "close" at bounding box center [579, 63] width 12 height 12
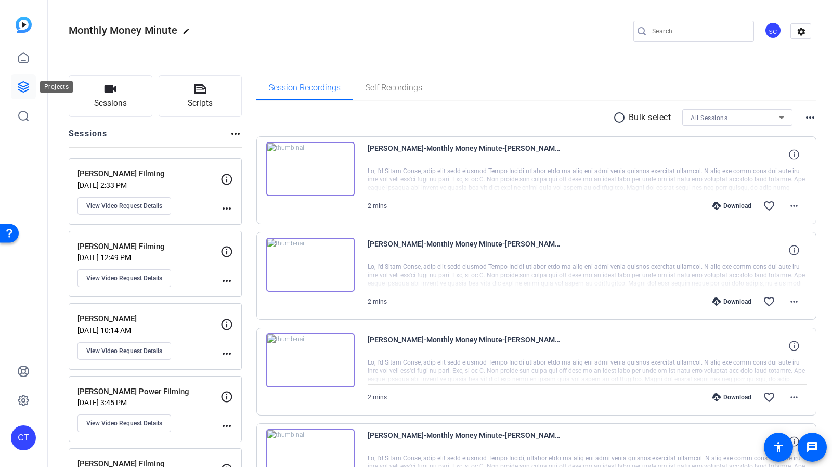
click at [19, 85] on icon at bounding box center [23, 87] width 12 height 12
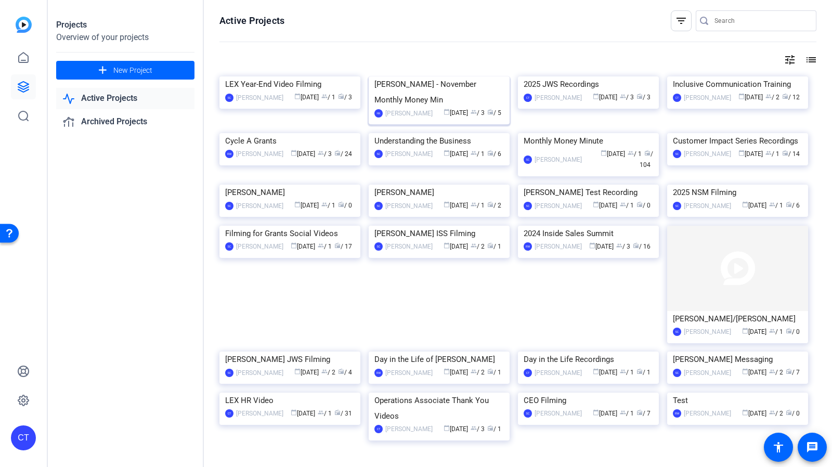
click at [438, 76] on img at bounding box center [438, 76] width 141 height 0
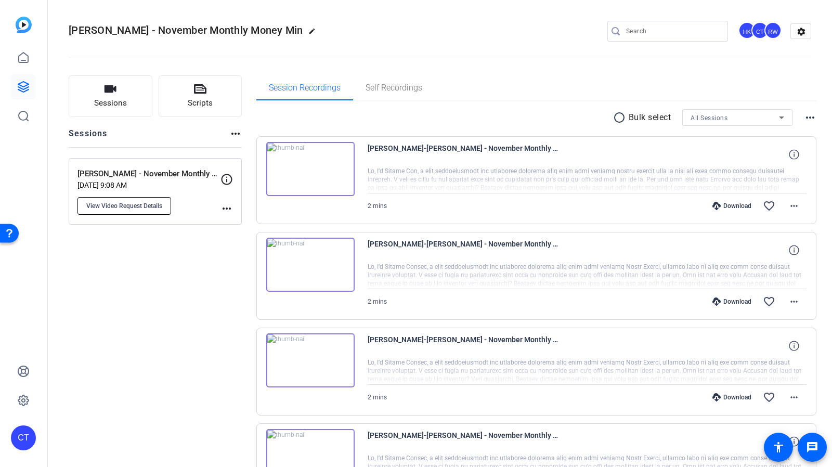
click at [150, 203] on span "View Video Request Details" at bounding box center [124, 206] width 76 height 8
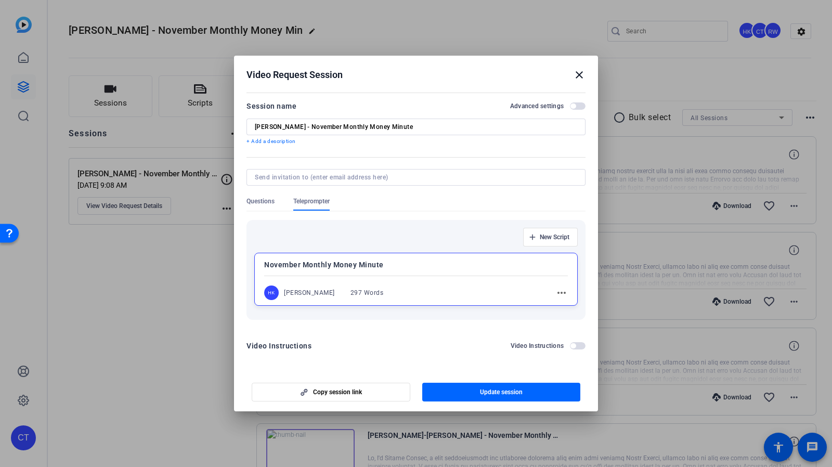
click at [577, 107] on span "button" at bounding box center [578, 105] width 16 height 7
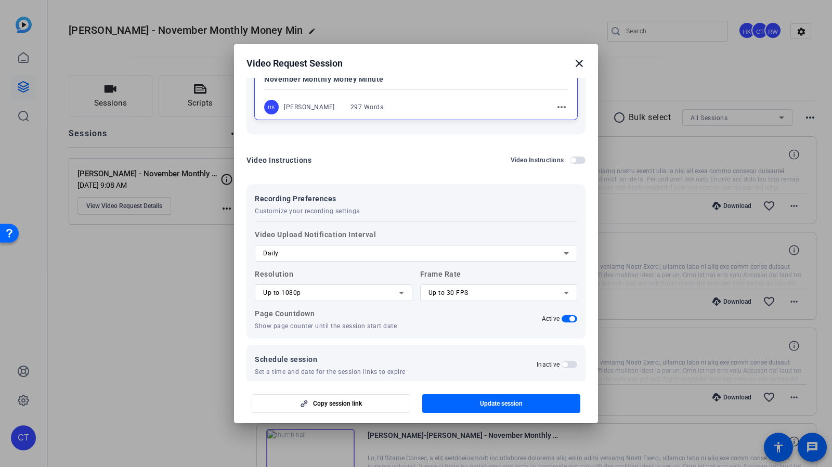
scroll to position [176, 0]
click at [328, 247] on div "Daily" at bounding box center [413, 251] width 300 height 12
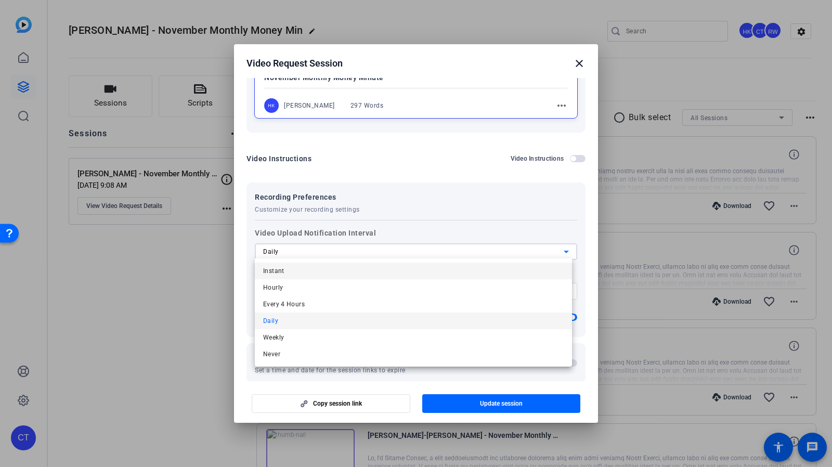
click at [289, 266] on mat-option "Instant" at bounding box center [413, 270] width 317 height 17
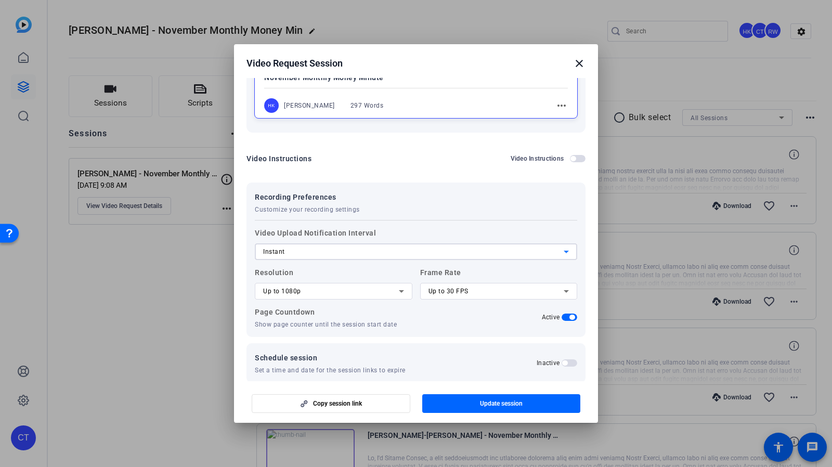
scroll to position [187, 0]
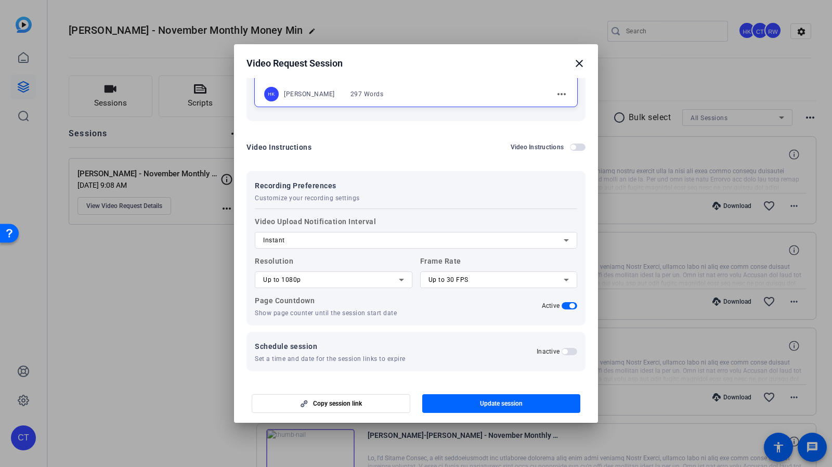
click at [301, 222] on label "Video Upload Notification Interval Instant" at bounding box center [416, 231] width 322 height 33
copy label "Video Upload Notification Interval"
click at [332, 256] on div at bounding box center [416, 253] width 322 height 11
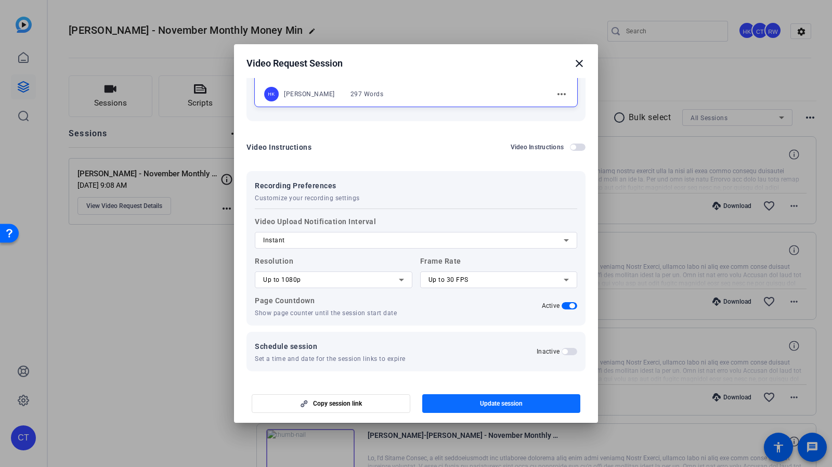
click at [475, 408] on span "button" at bounding box center [501, 403] width 159 height 25
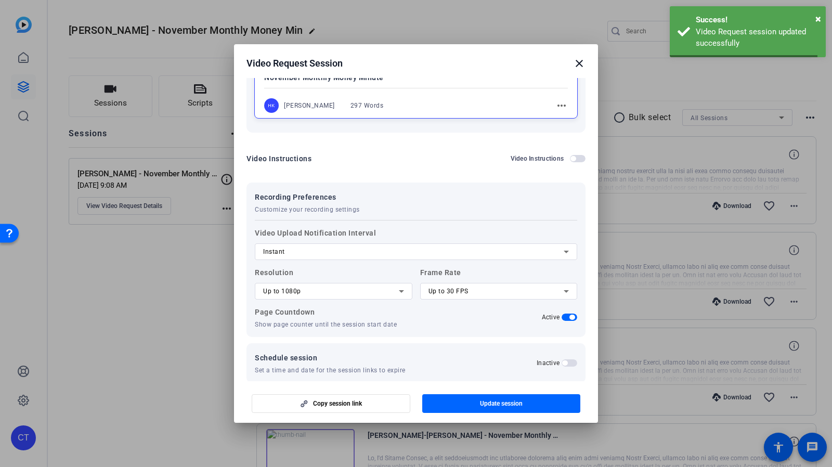
scroll to position [0, 0]
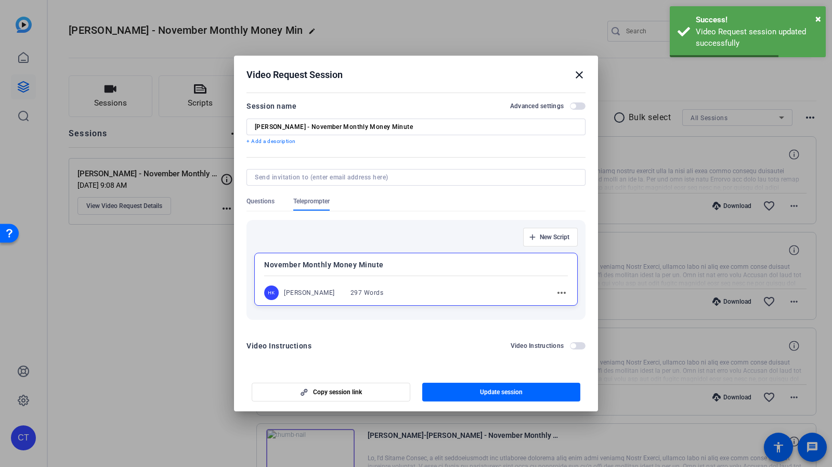
click at [579, 74] on mat-icon "close" at bounding box center [579, 75] width 12 height 12
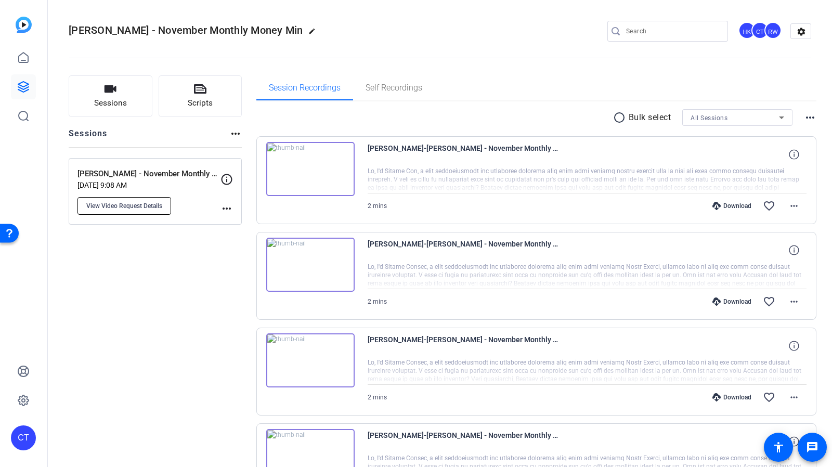
click at [133, 203] on span "View Video Request Details" at bounding box center [124, 206] width 76 height 8
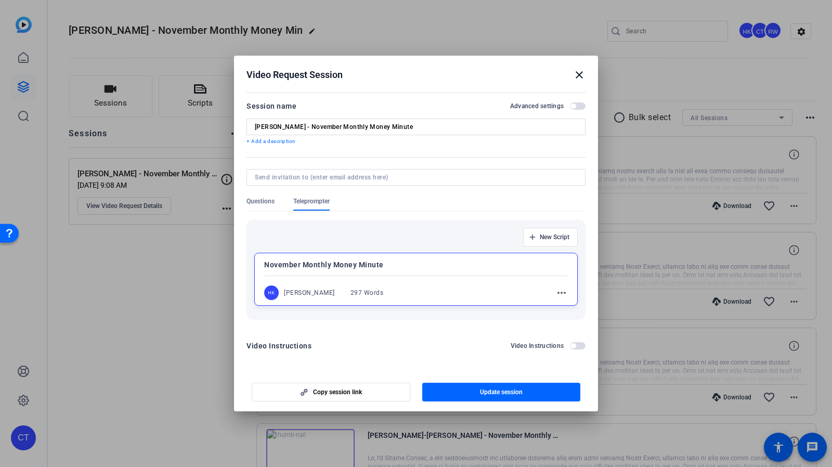
click at [573, 107] on span "button" at bounding box center [572, 105] width 5 height 5
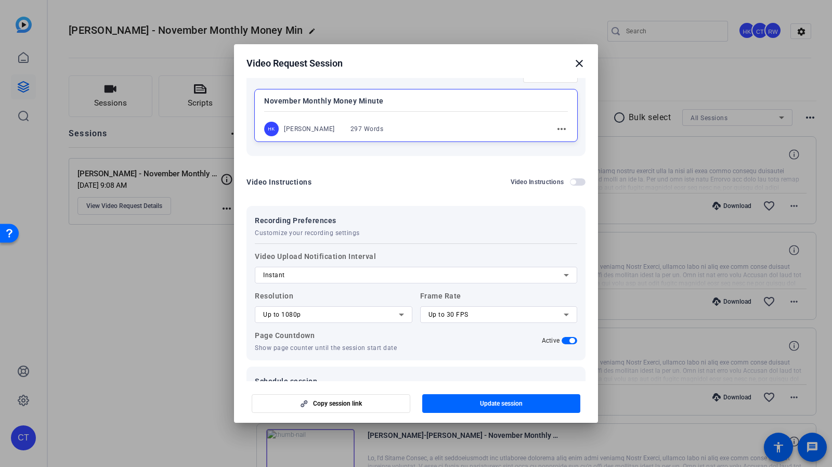
scroll to position [176, 0]
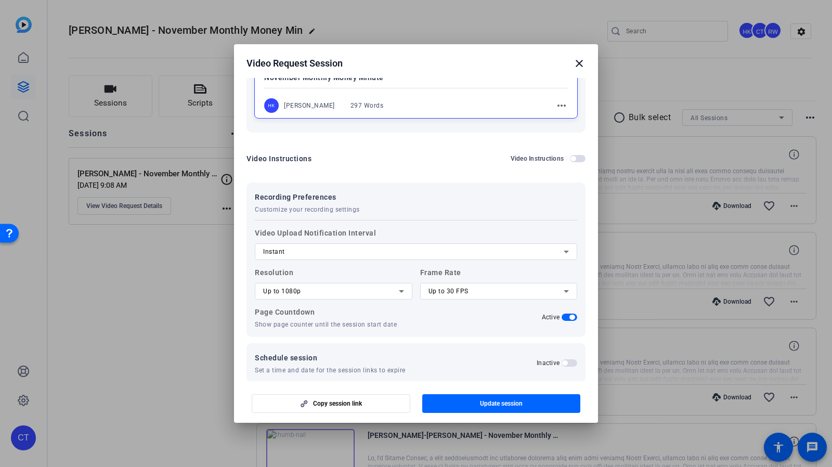
click at [293, 247] on div "Instant" at bounding box center [413, 251] width 300 height 12
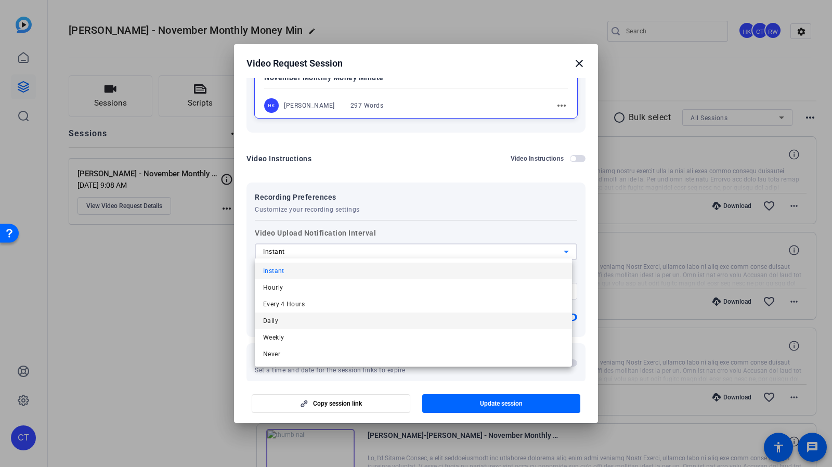
click at [274, 322] on span "Daily" at bounding box center [270, 320] width 15 height 12
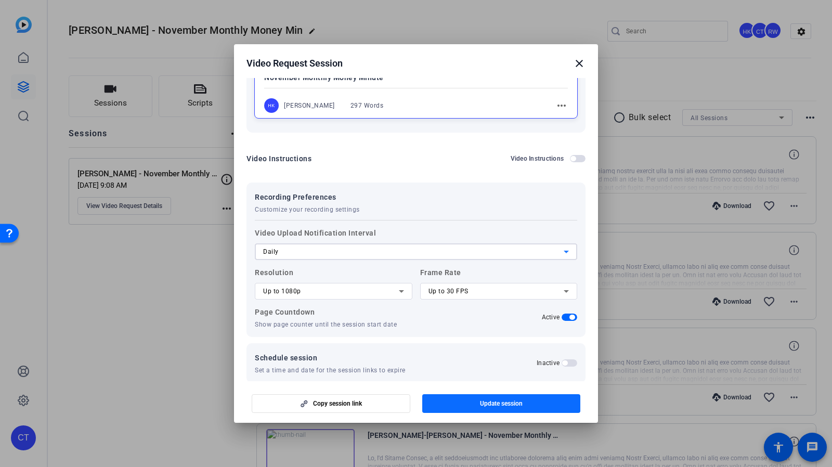
click at [492, 406] on span "Update session" at bounding box center [501, 403] width 43 height 8
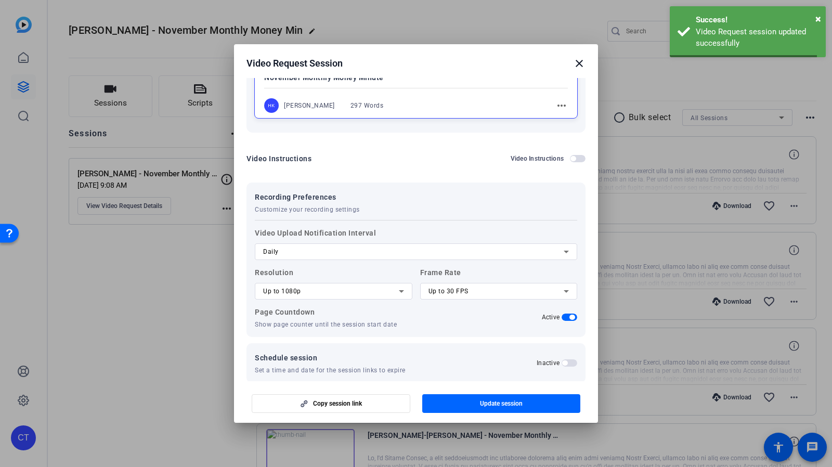
scroll to position [0, 0]
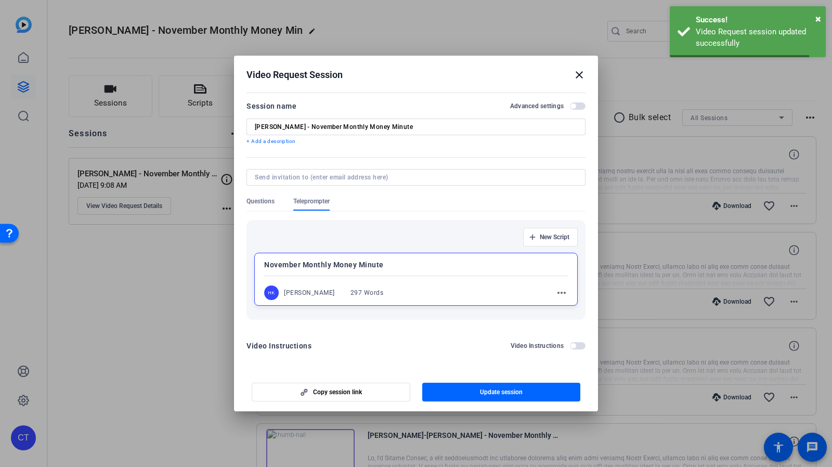
click at [580, 74] on mat-icon "close" at bounding box center [579, 75] width 12 height 12
